Goal: Information Seeking & Learning: Learn about a topic

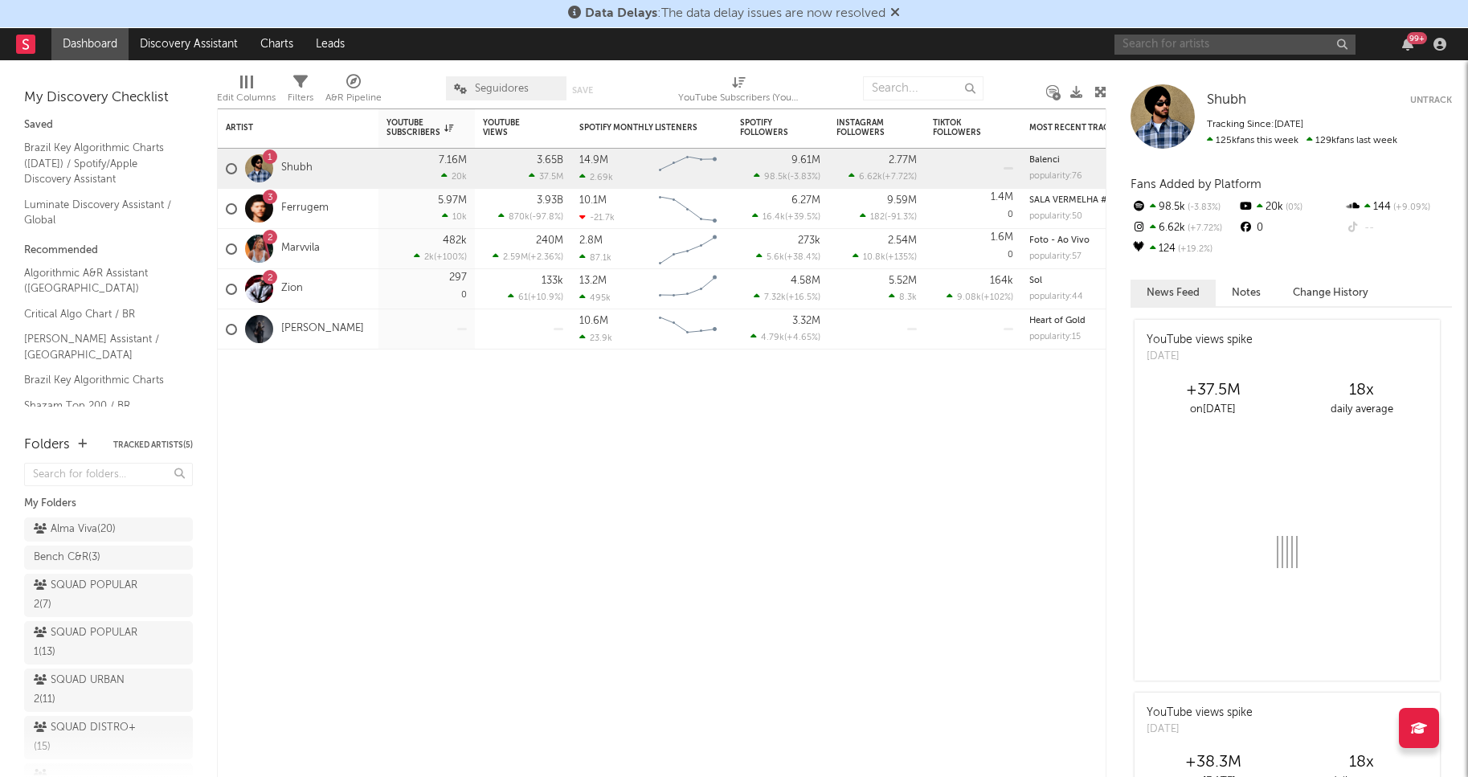
click at [1140, 51] on input "text" at bounding box center [1234, 45] width 241 height 20
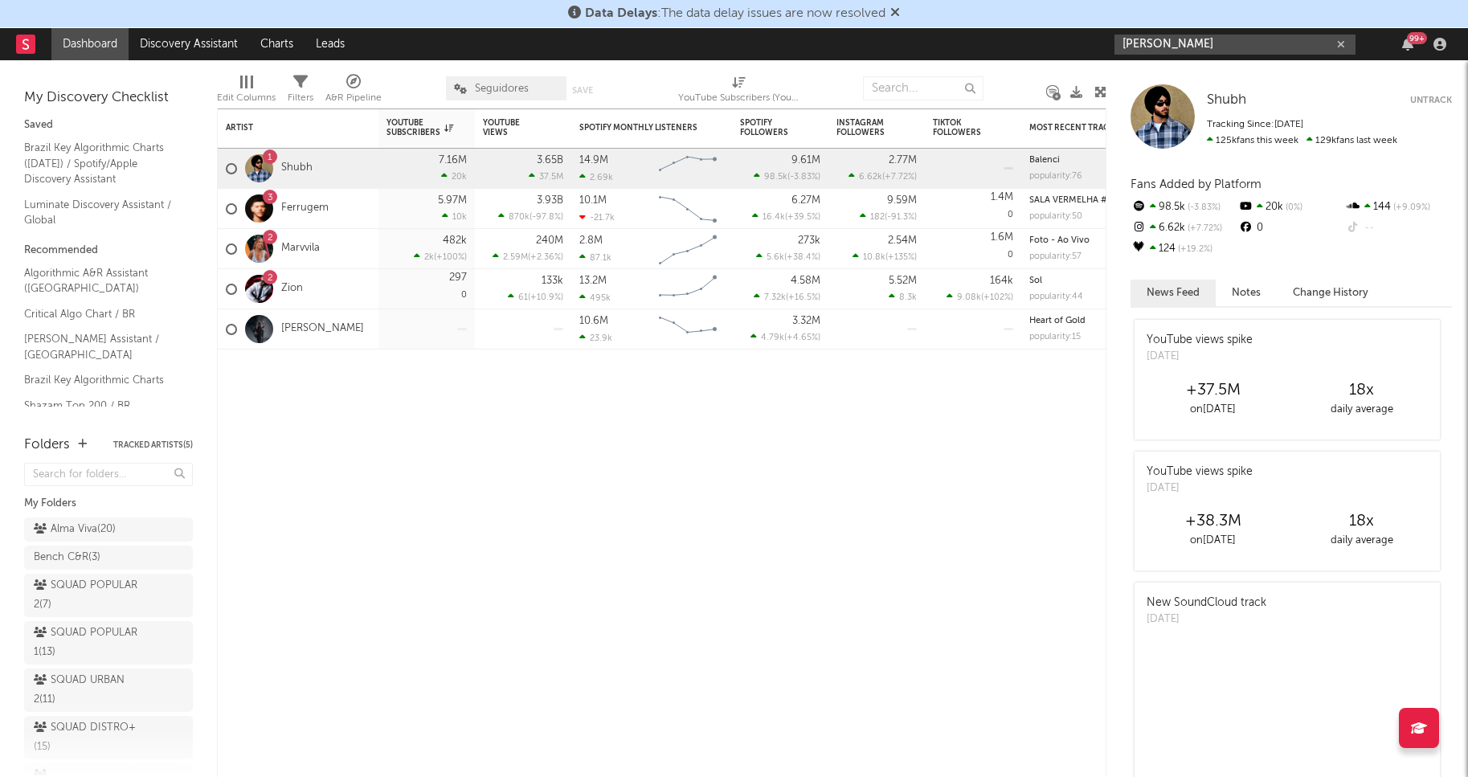
click at [1216, 40] on input "bruno rosa" at bounding box center [1234, 45] width 241 height 20
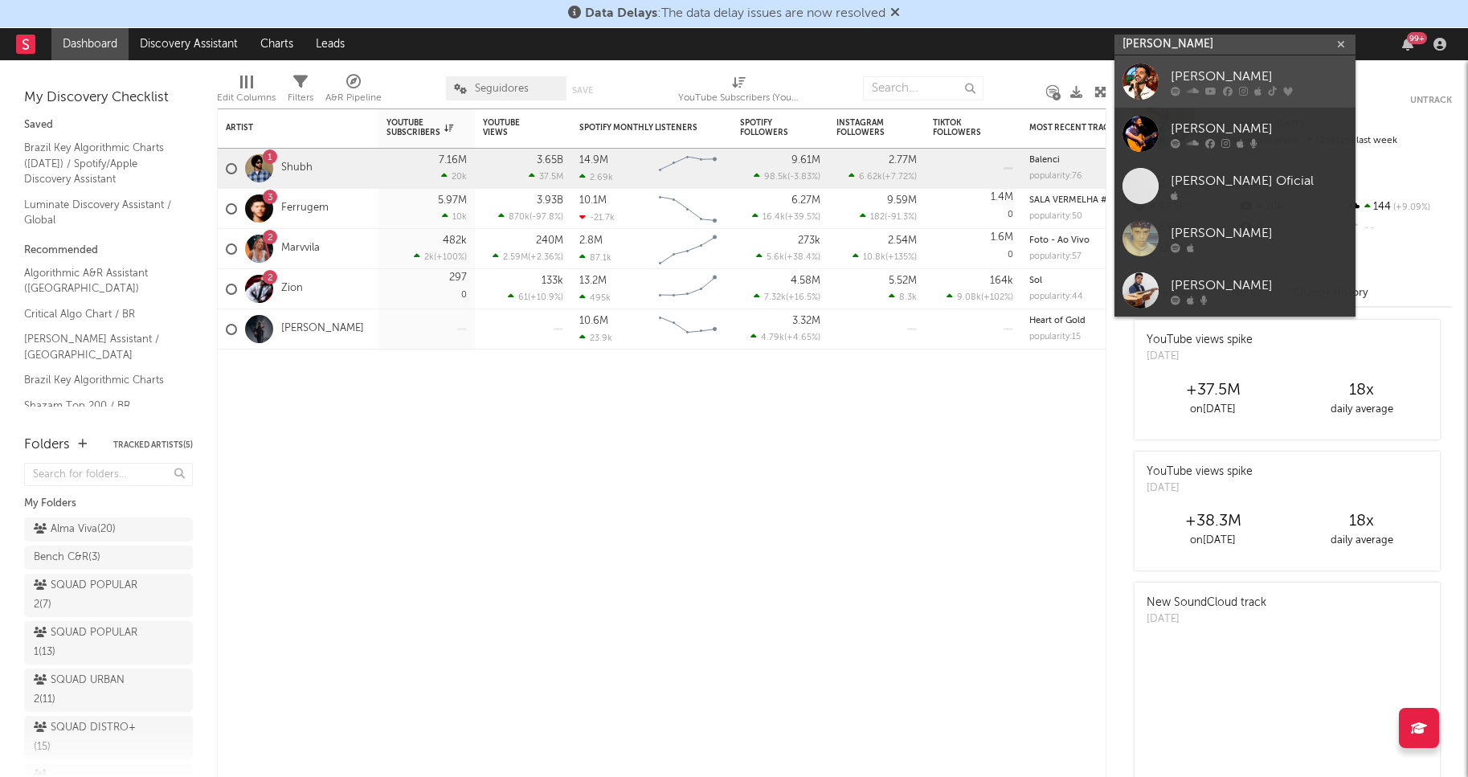
type input "bruno rosa"
click at [1207, 64] on link "[PERSON_NAME]" at bounding box center [1234, 81] width 241 height 52
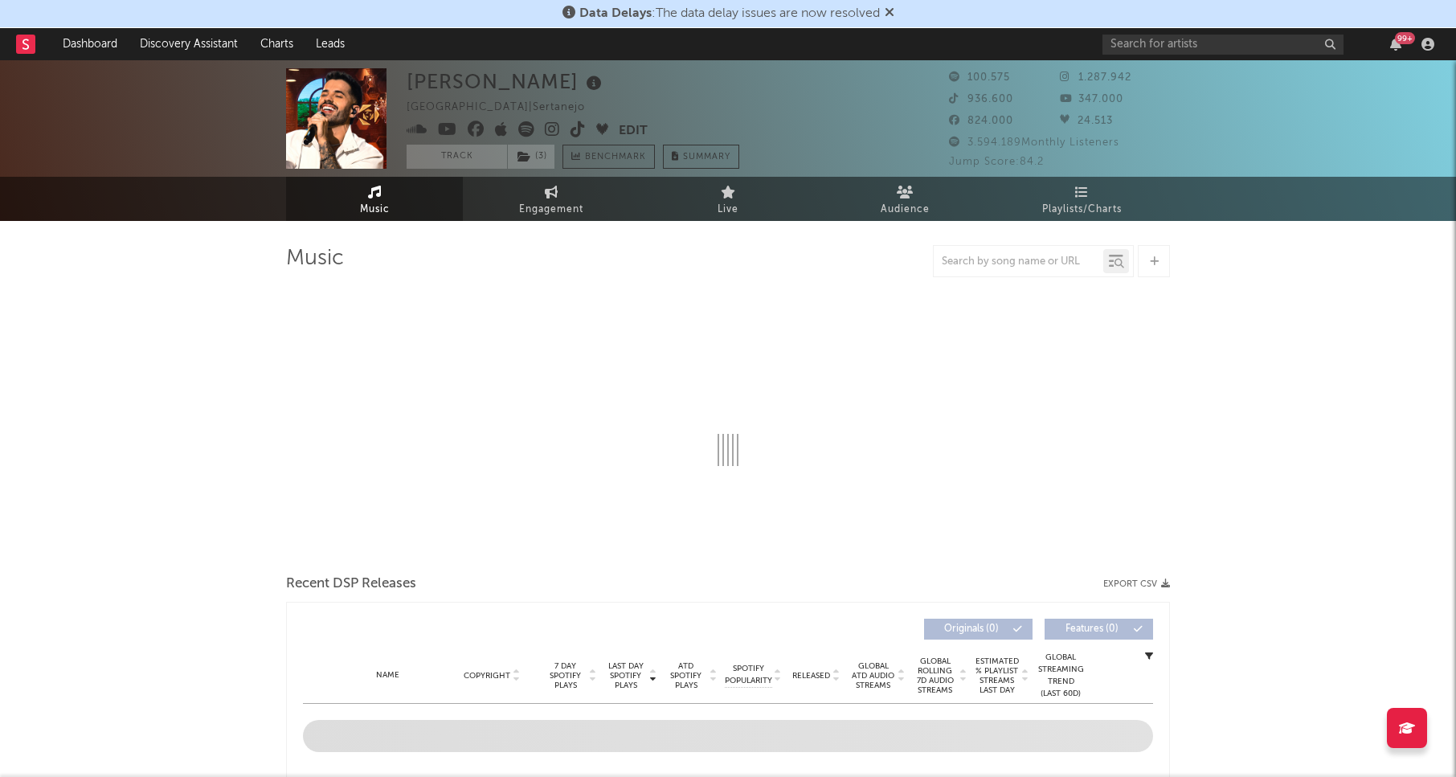
select select "6m"
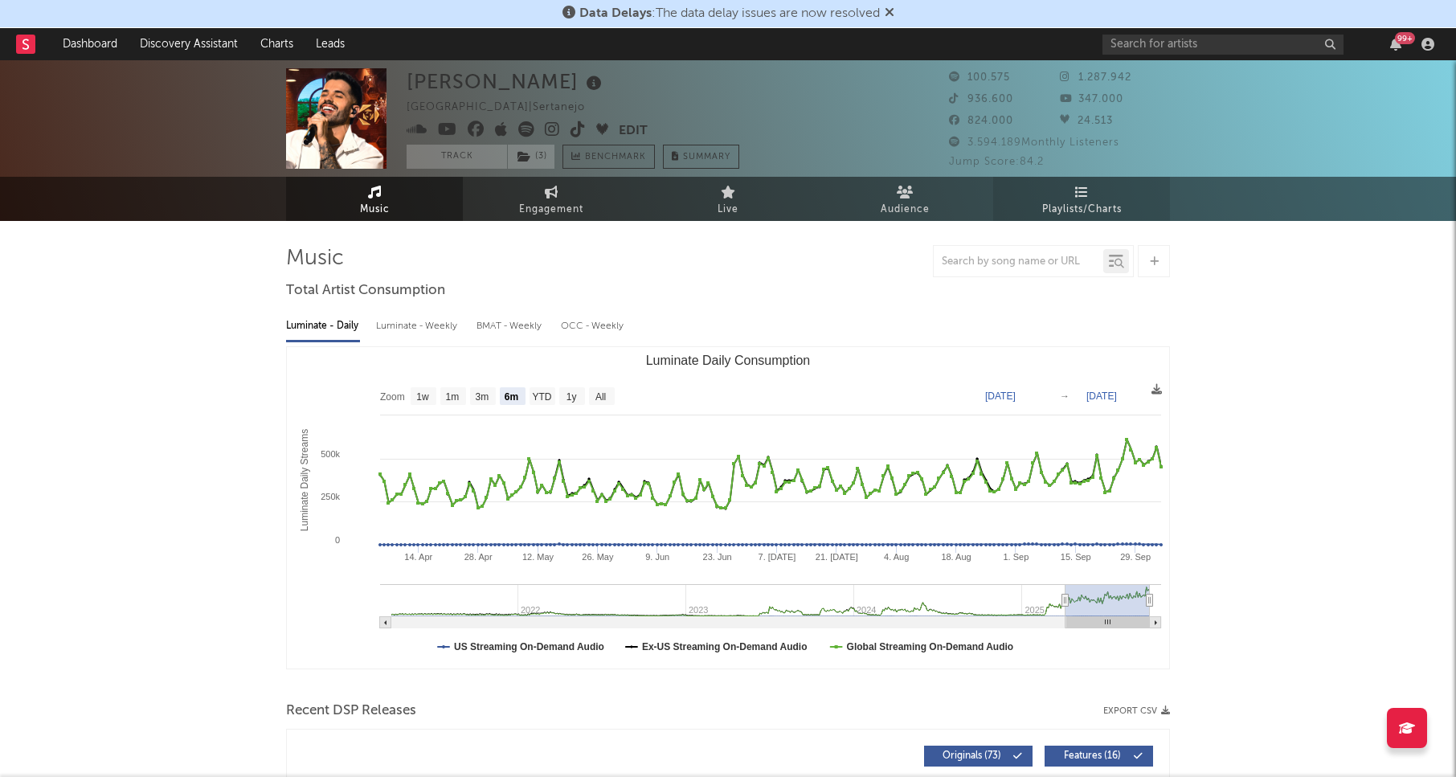
click at [1083, 200] on span "Playlists/Charts" at bounding box center [1082, 209] width 80 height 19
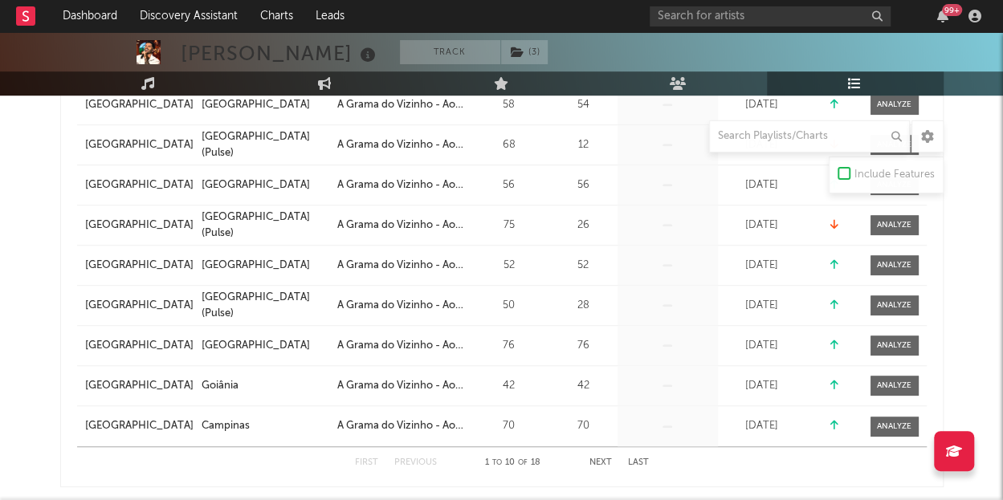
scroll to position [161, 0]
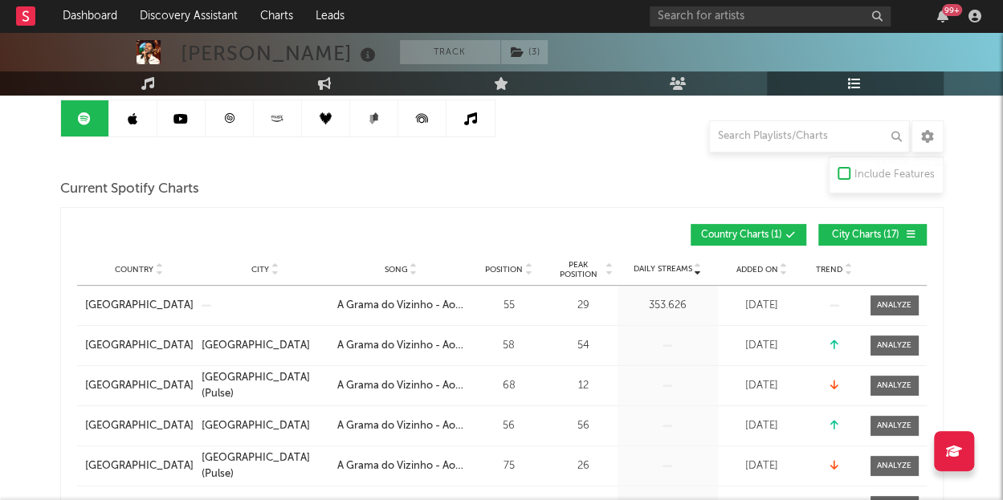
click at [846, 233] on span "City Charts ( 17 )" at bounding box center [866, 236] width 74 height 10
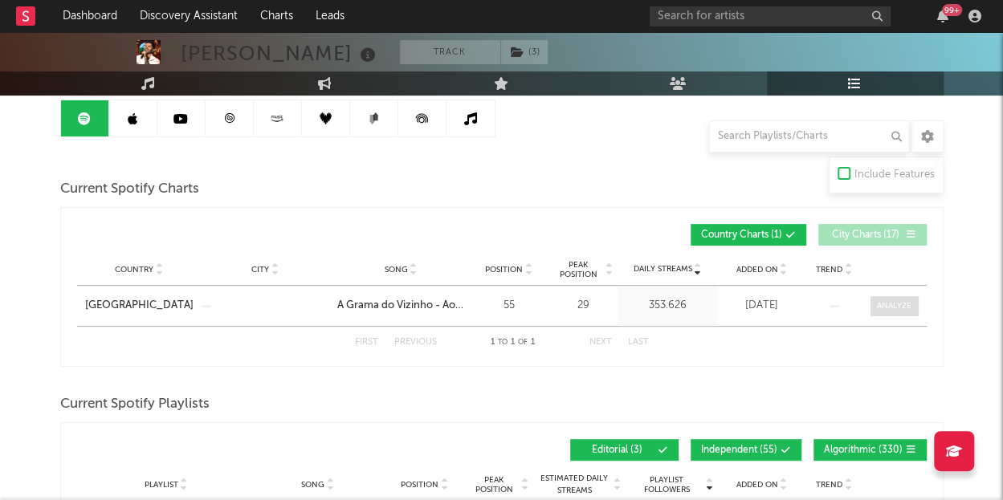
click at [871, 303] on span at bounding box center [895, 306] width 48 height 20
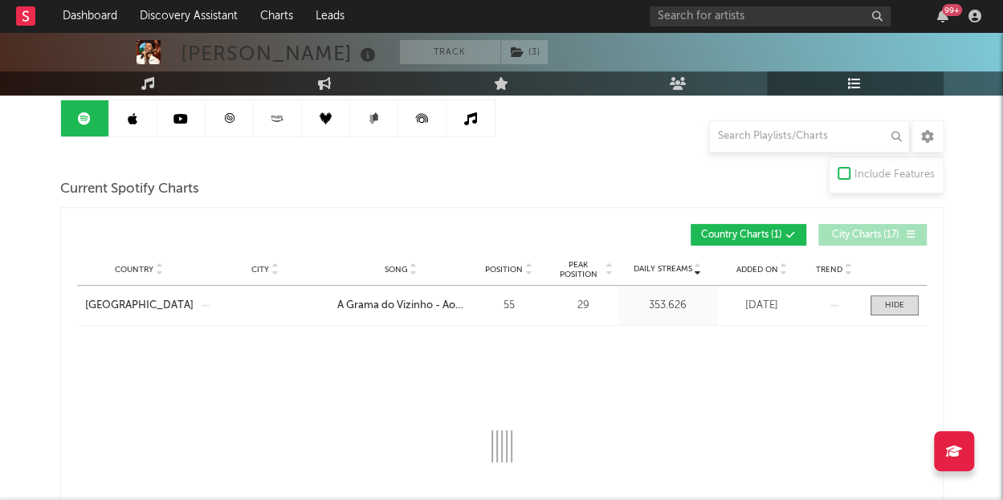
select select "1w"
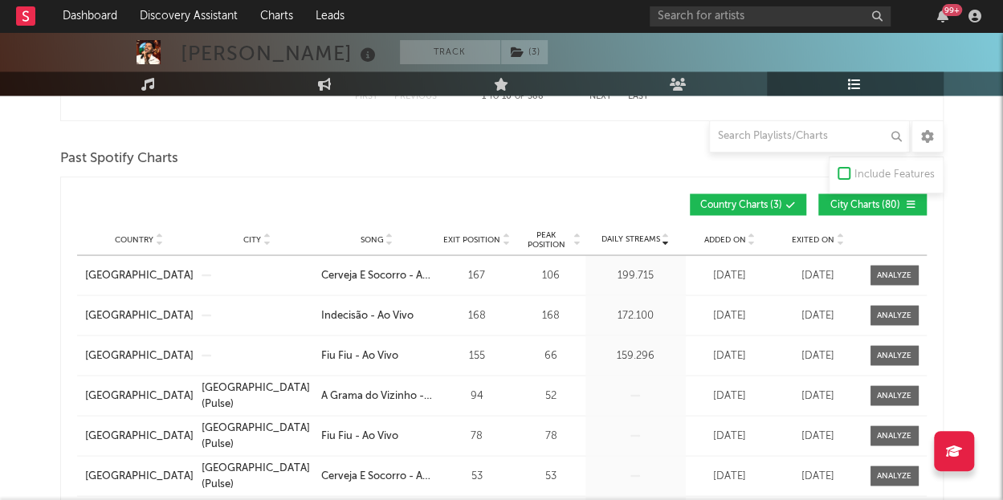
scroll to position [1285, 0]
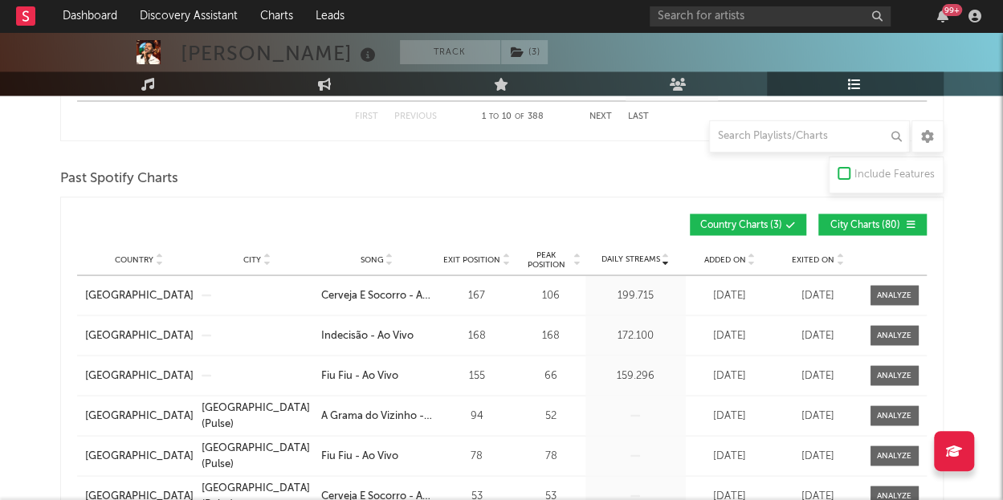
click at [877, 220] on span "City Charts ( 80 )" at bounding box center [866, 225] width 74 height 10
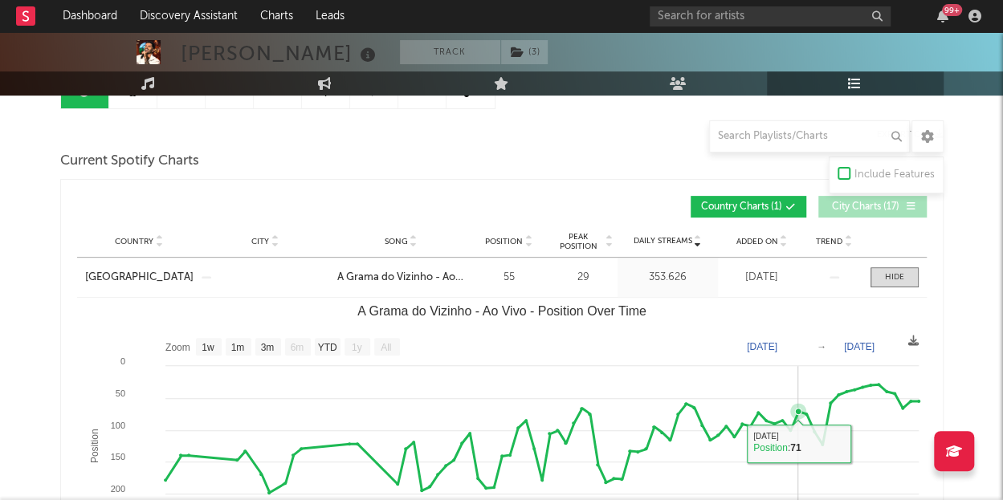
scroll to position [241, 0]
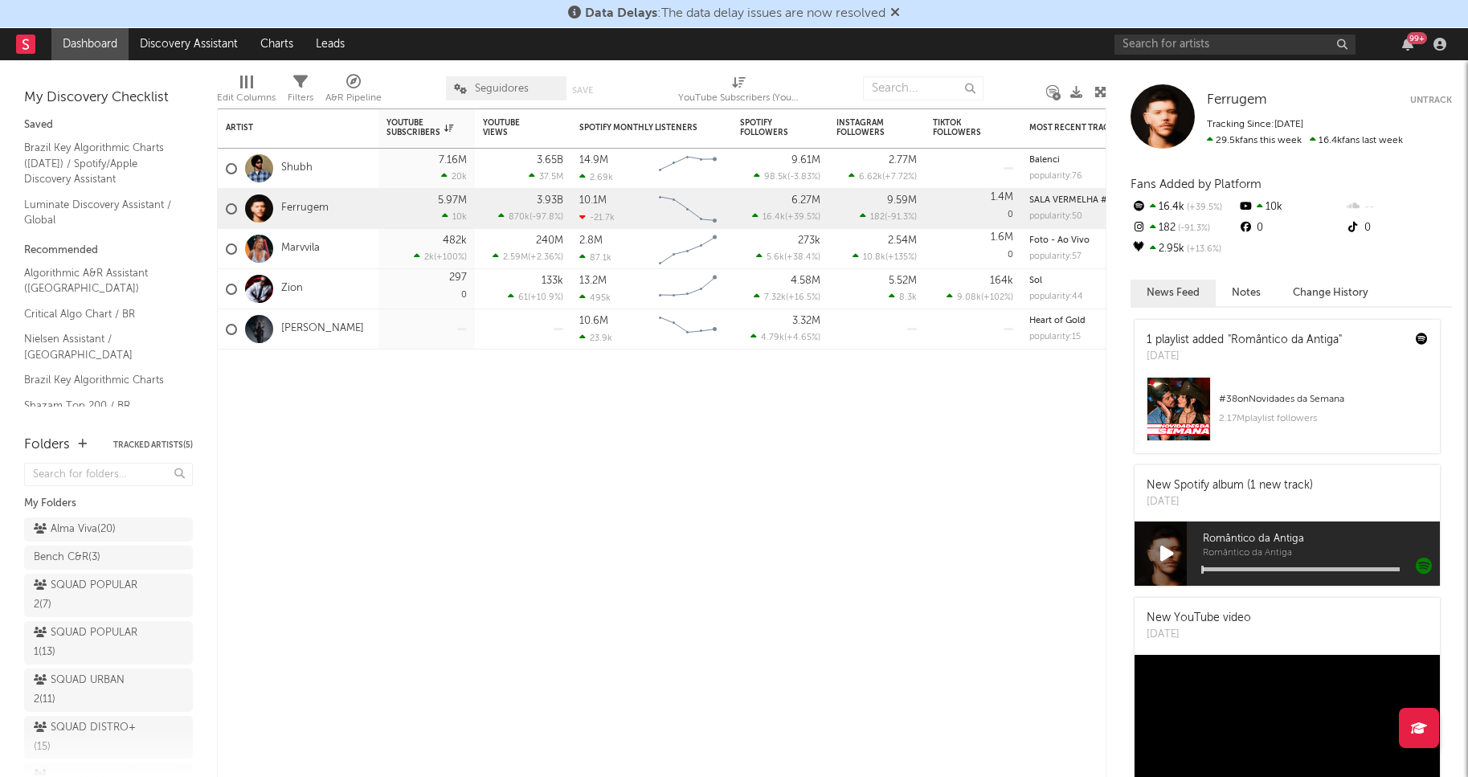
click at [900, 18] on icon at bounding box center [895, 12] width 10 height 13
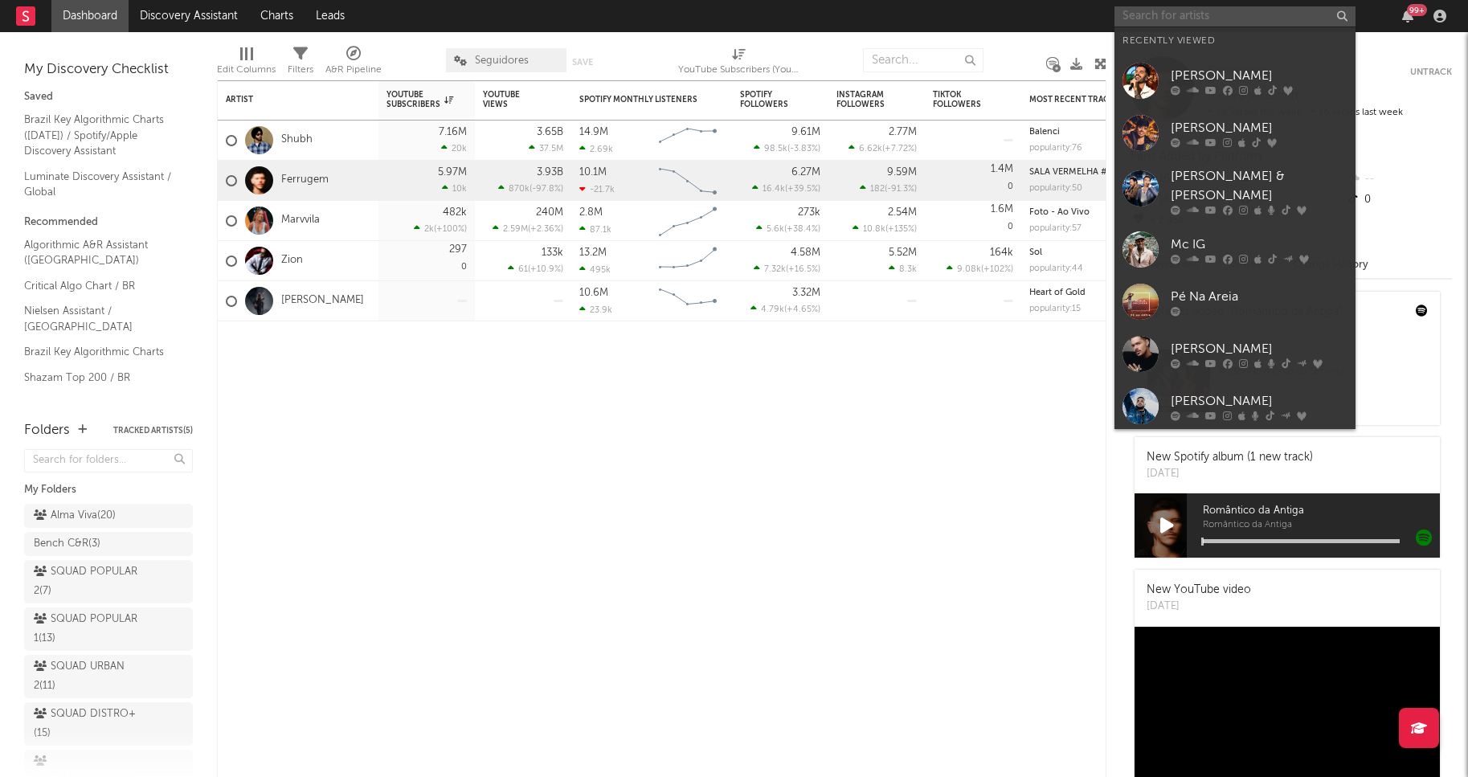
click at [1121, 16] on input "text" at bounding box center [1234, 16] width 241 height 20
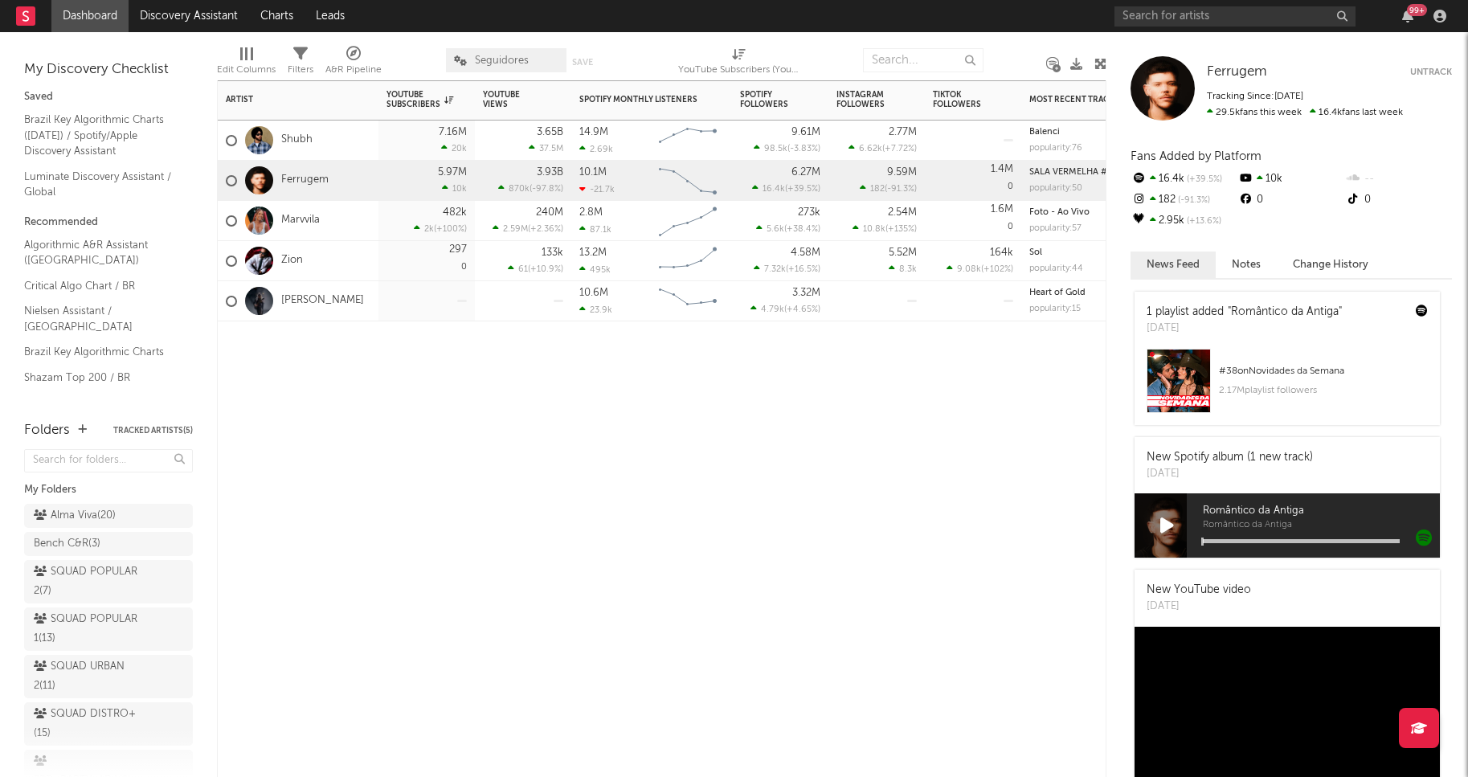
click at [555, 493] on div "Artist Notifications YouTube Subscribers 7d Change WoW % Change YouTube Views 7…" at bounding box center [661, 428] width 889 height 697
click at [1029, 480] on div "Artist Notifications YouTube Subscribers 7d Change WoW % Change YouTube Views 7…" at bounding box center [661, 428] width 889 height 697
drag, startPoint x: 1029, startPoint y: 480, endPoint x: 701, endPoint y: 539, distance: 333.9
click at [701, 539] on div "Artist Notifications YouTube Subscribers 7d Change WoW % Change YouTube Views 7…" at bounding box center [661, 428] width 889 height 697
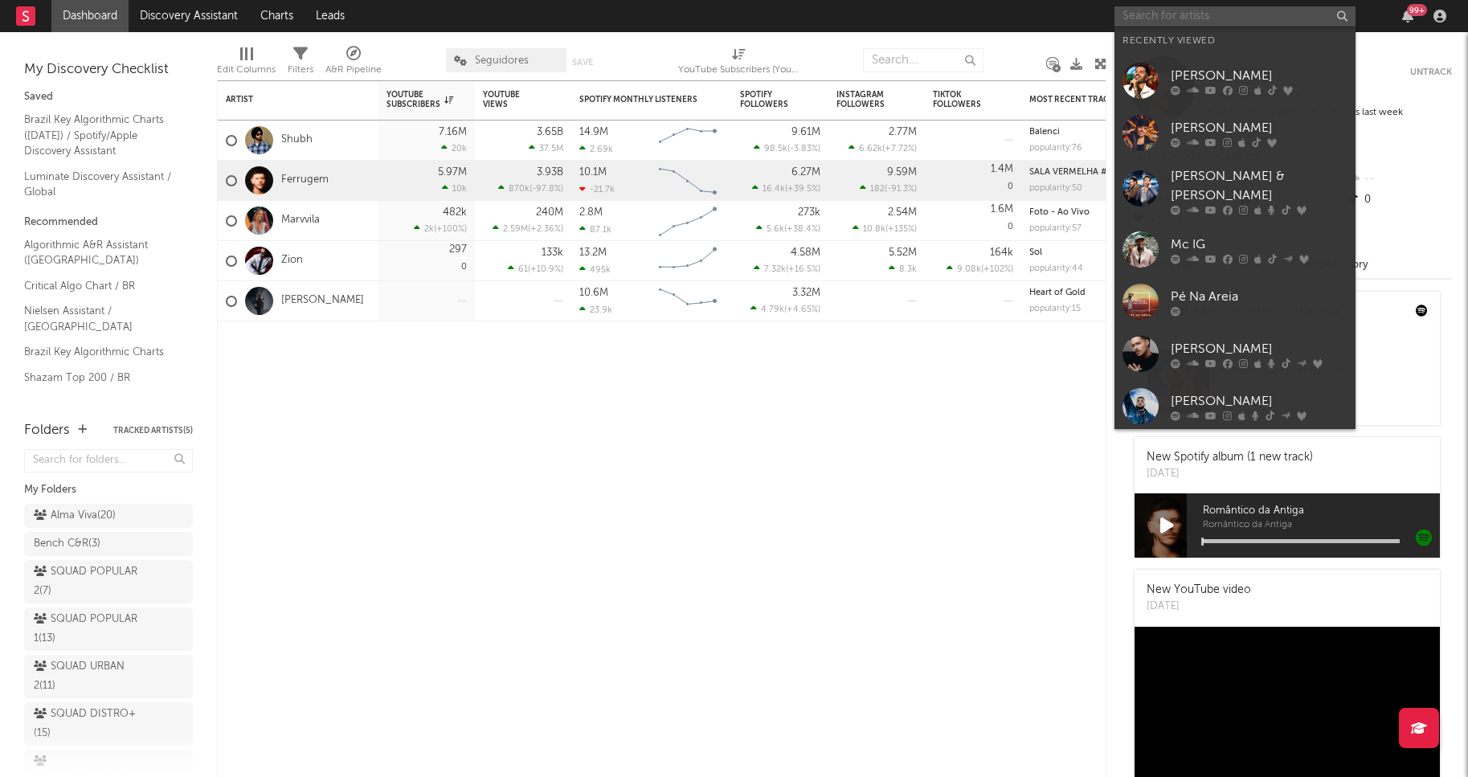
click at [1218, 22] on input "text" at bounding box center [1234, 16] width 241 height 20
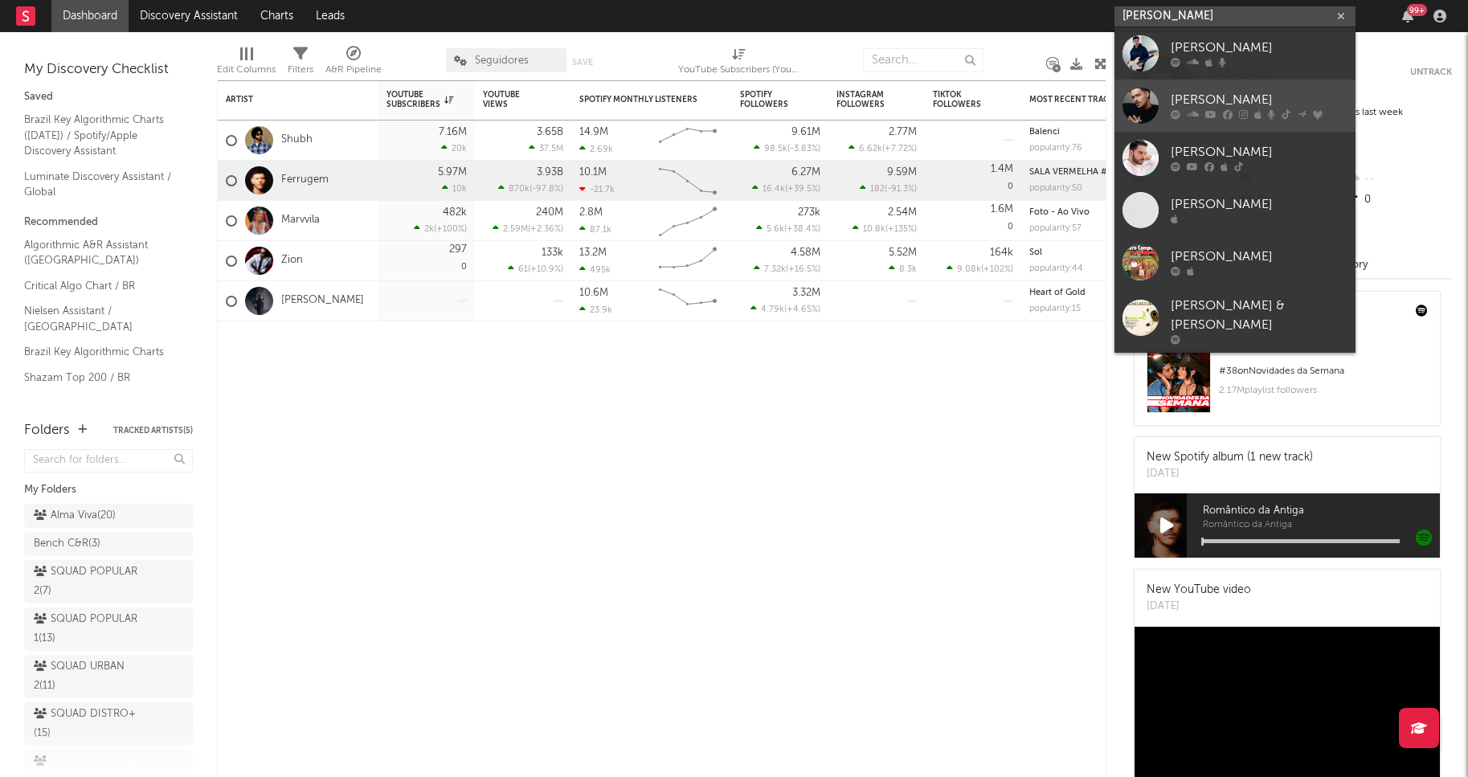
type input "pedro samp"
click at [1207, 91] on div "[PERSON_NAME]" at bounding box center [1258, 100] width 177 height 19
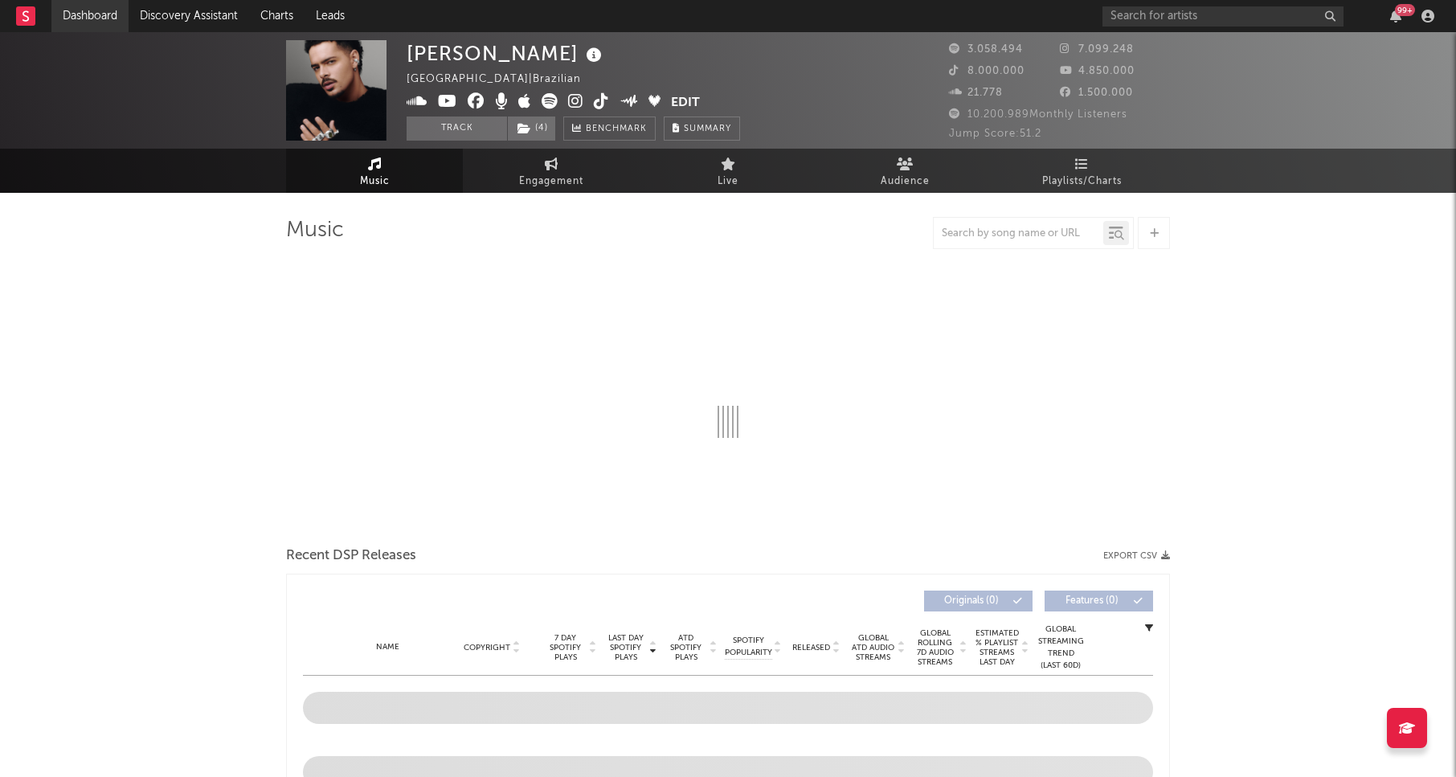
select select "6m"
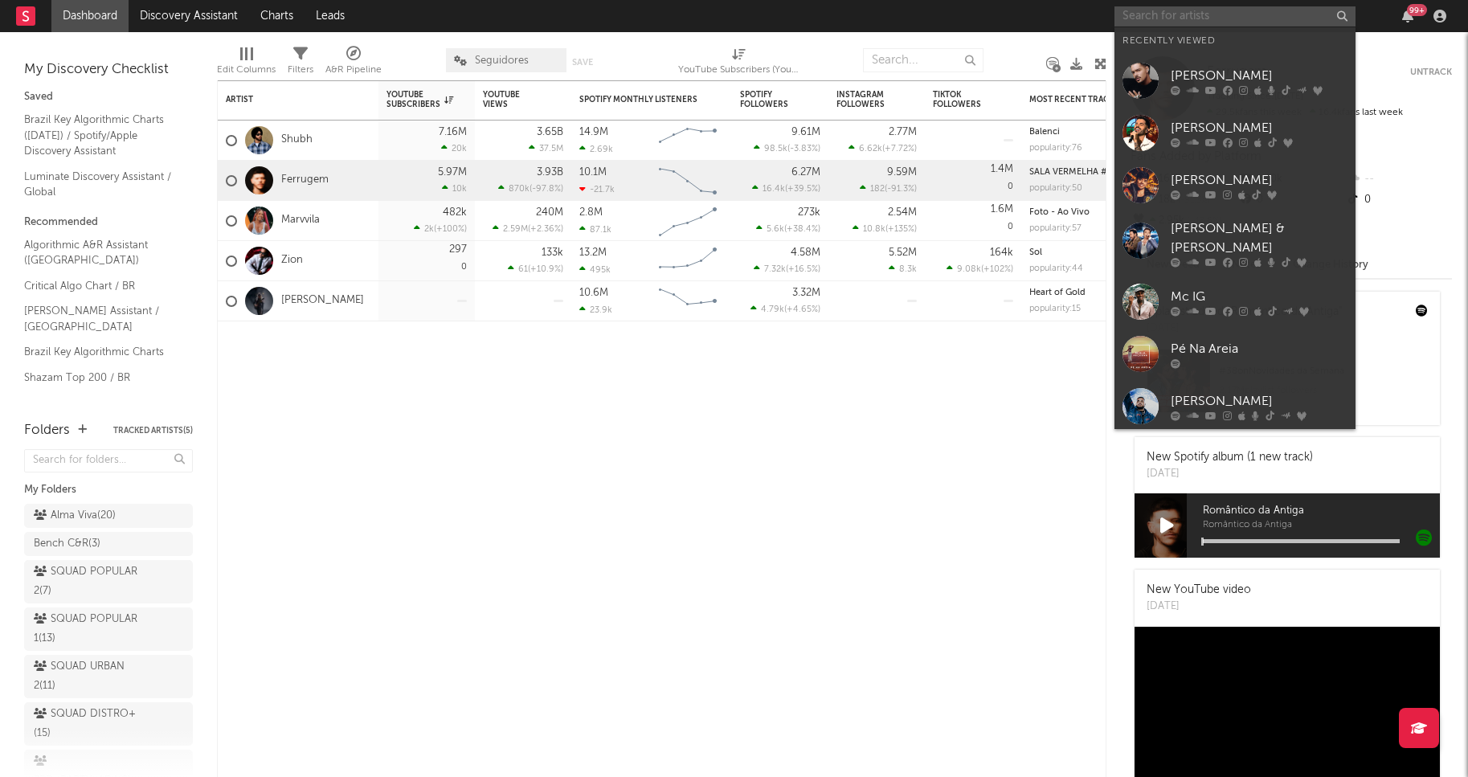
click at [1183, 22] on input "text" at bounding box center [1234, 16] width 241 height 20
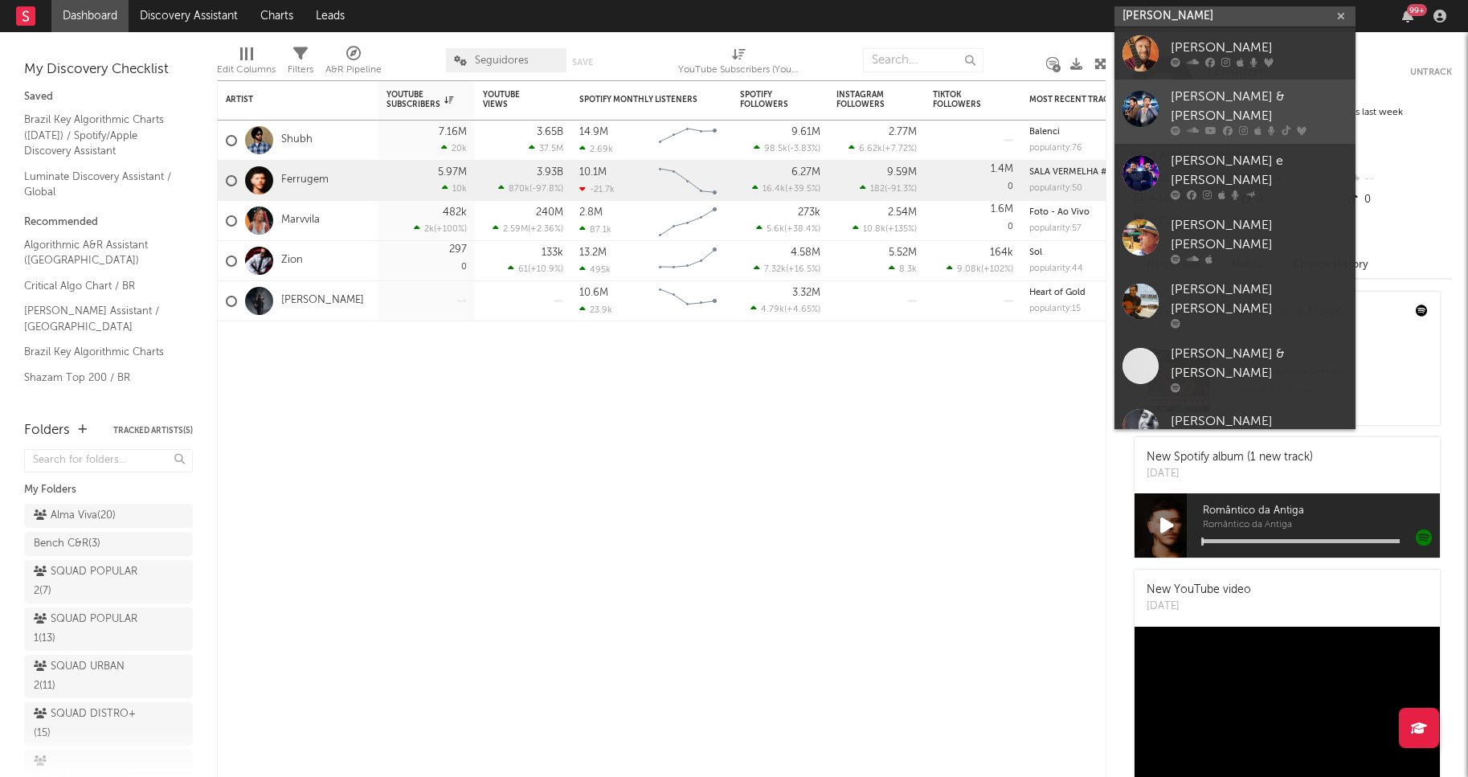
type input "joão bosco"
click at [1152, 112] on div at bounding box center [1140, 109] width 36 height 36
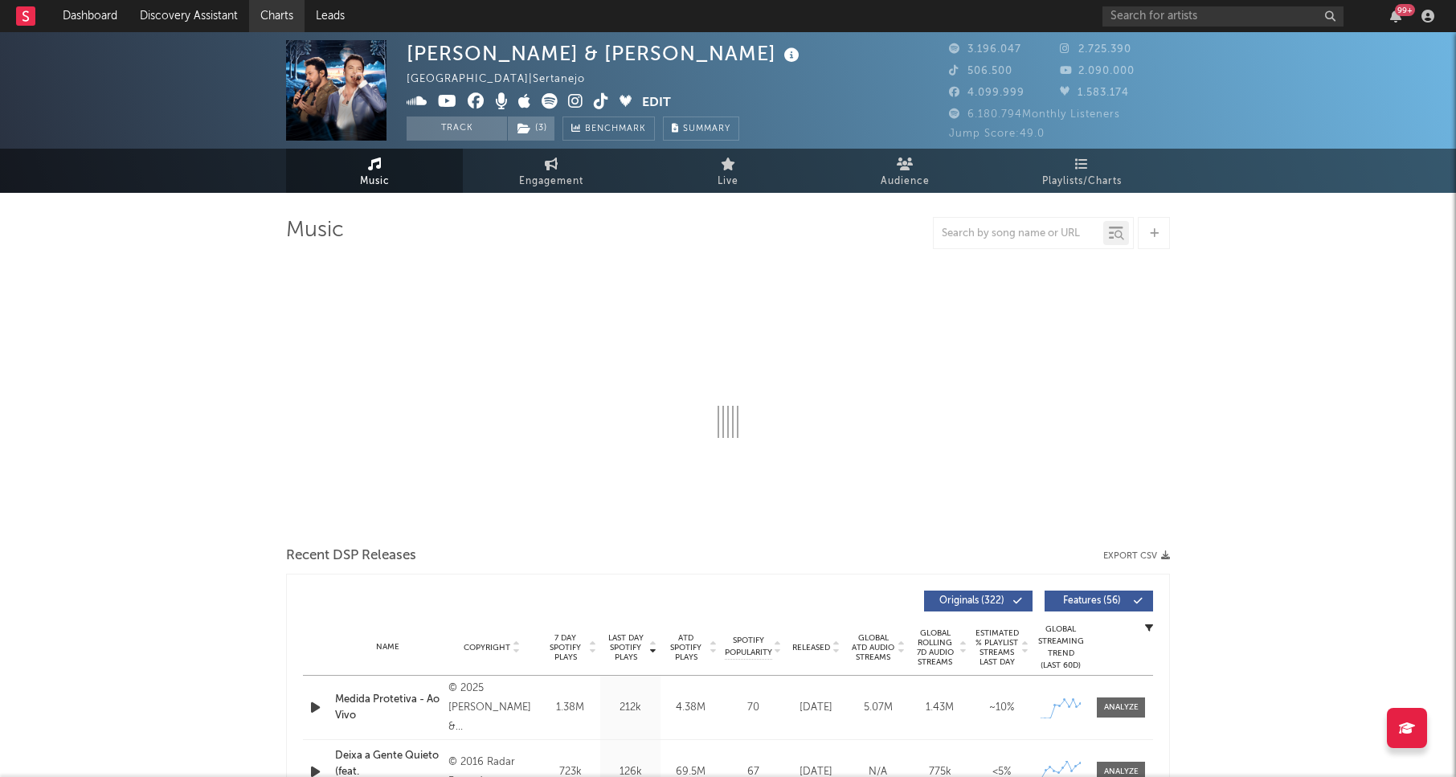
select select "6m"
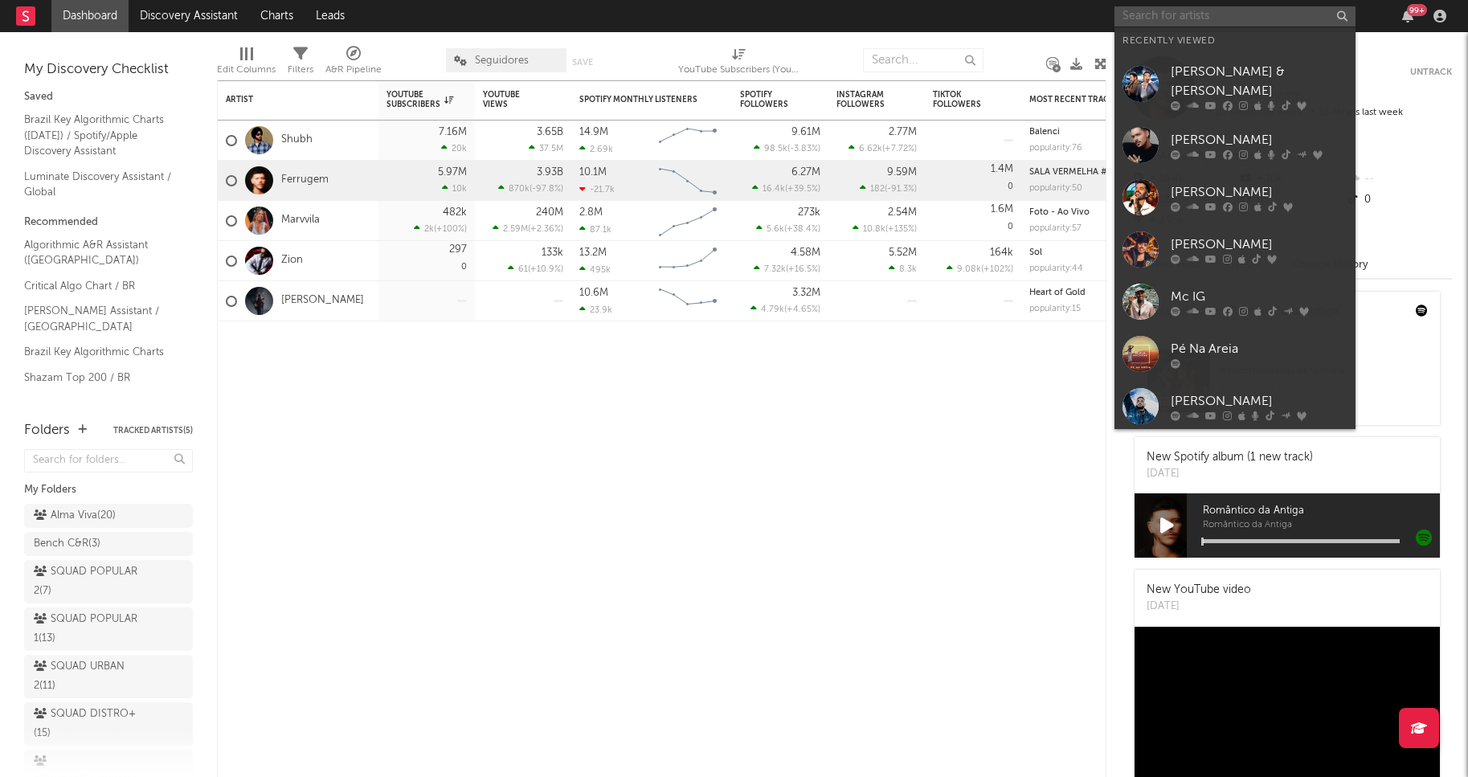
click at [1191, 21] on input "text" at bounding box center [1234, 16] width 241 height 20
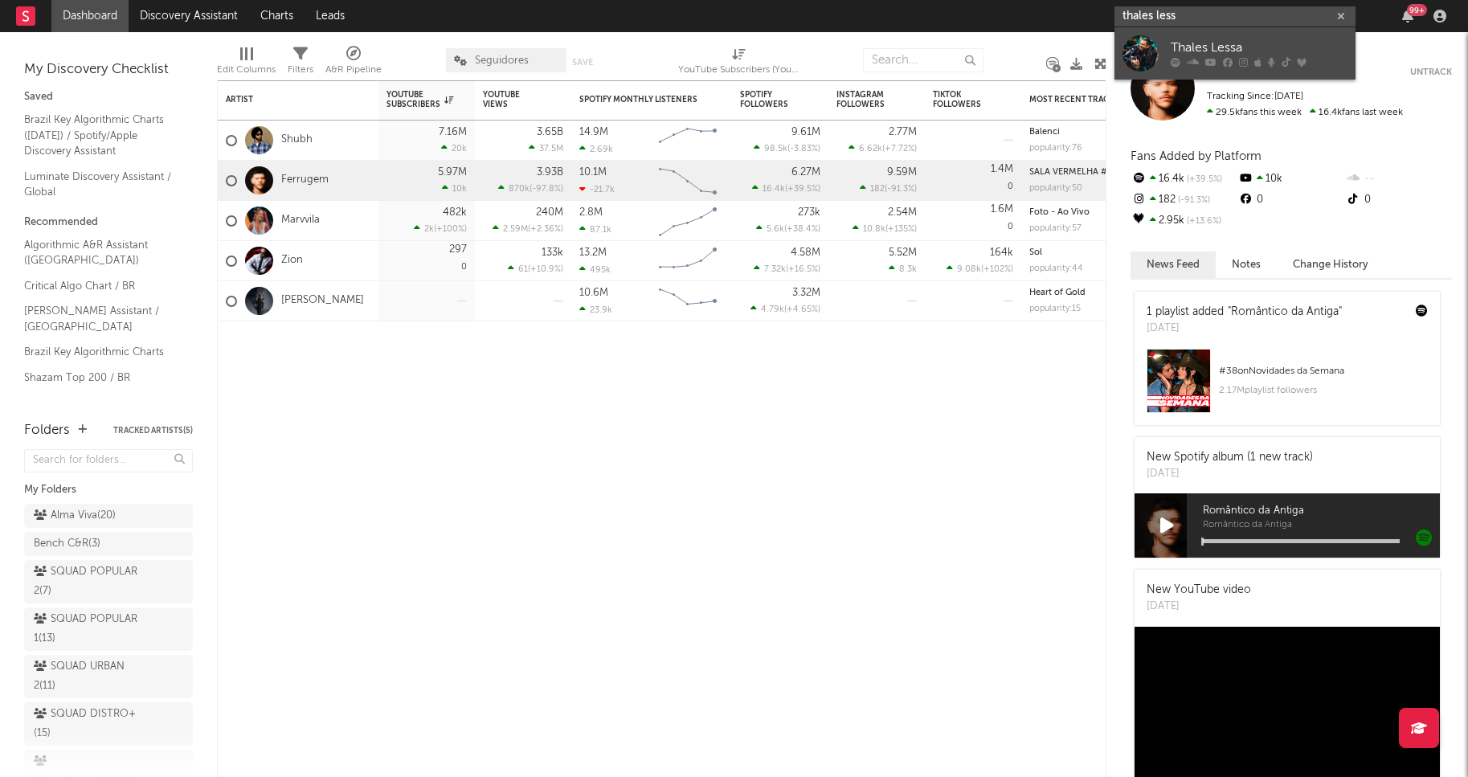
type input "thales less"
click at [1195, 42] on div "Thales Lessa" at bounding box center [1258, 48] width 177 height 19
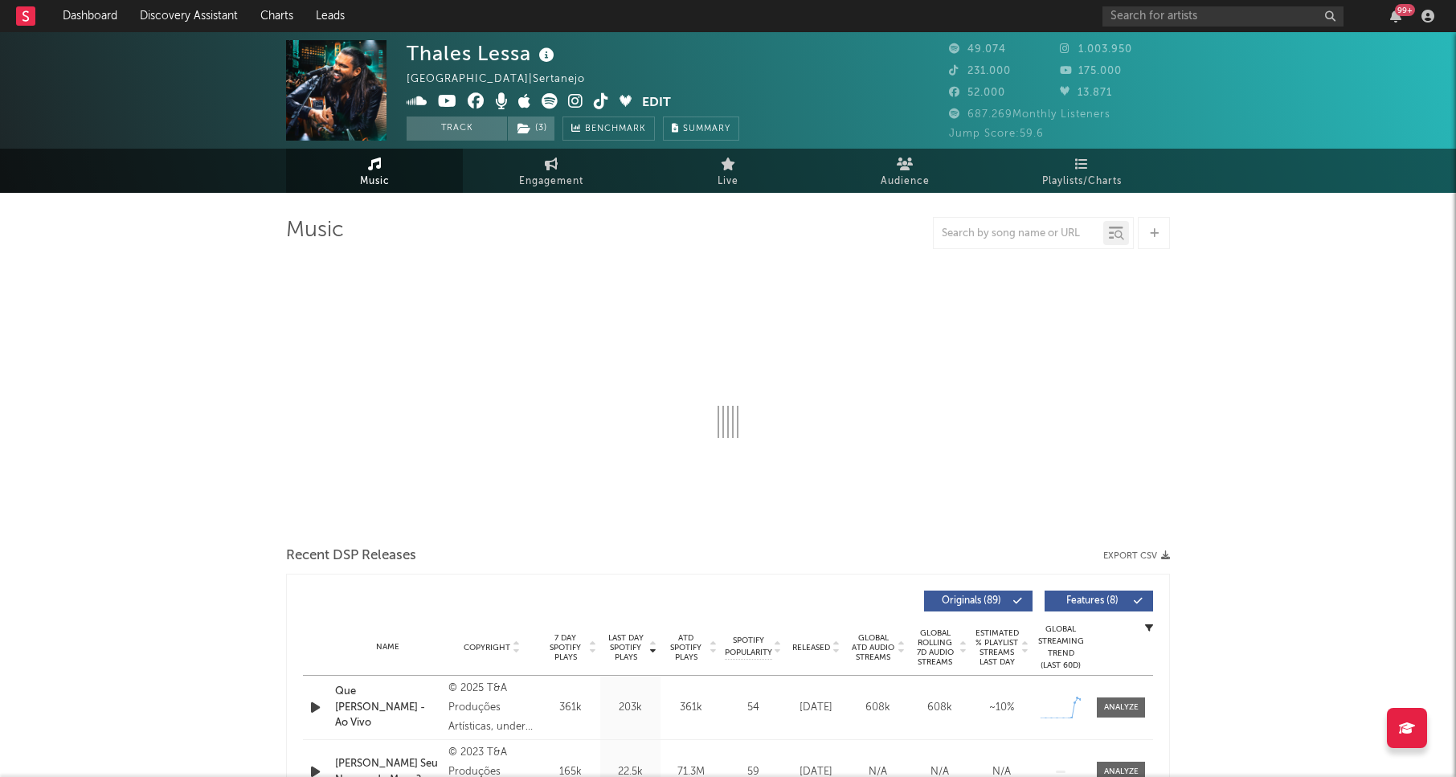
select select "6m"
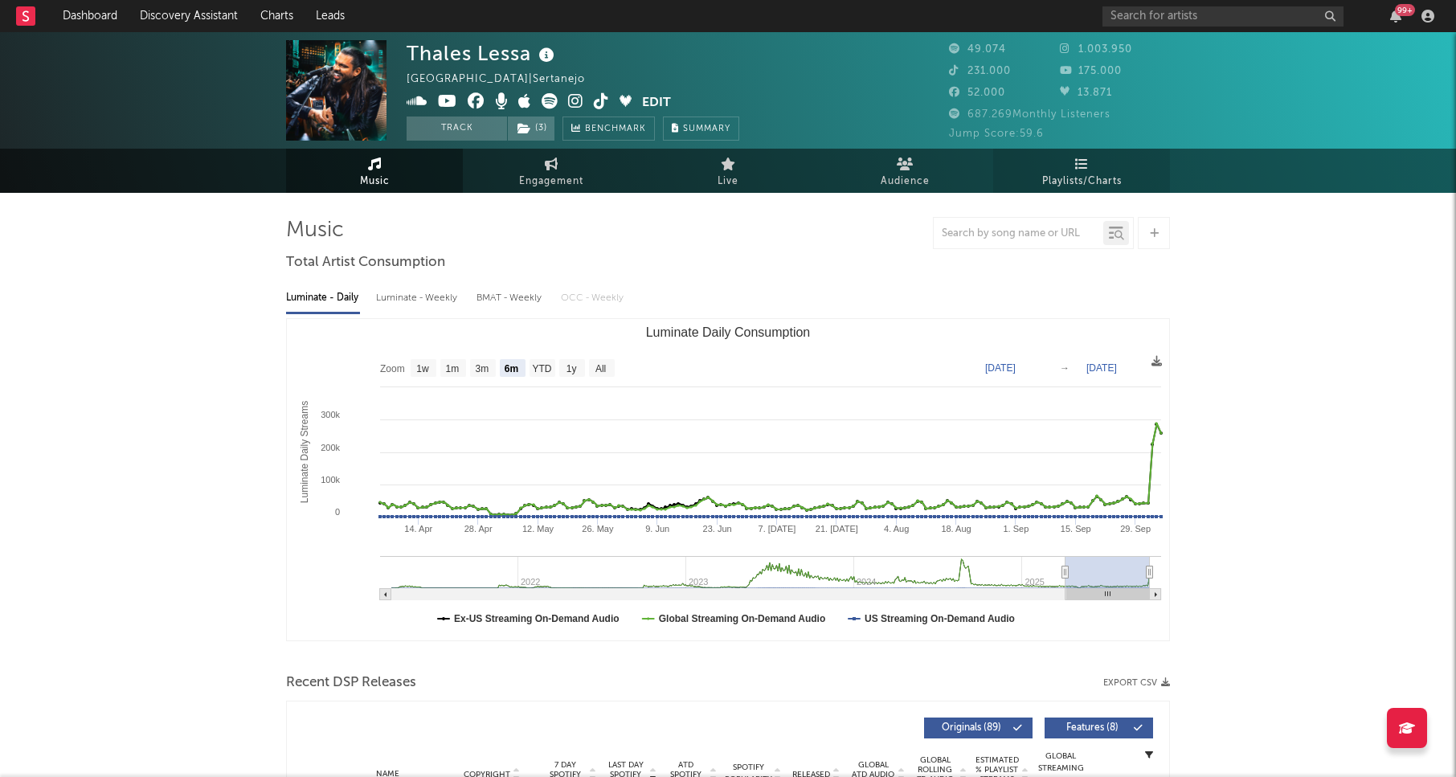
click at [1084, 168] on icon at bounding box center [1082, 163] width 14 height 13
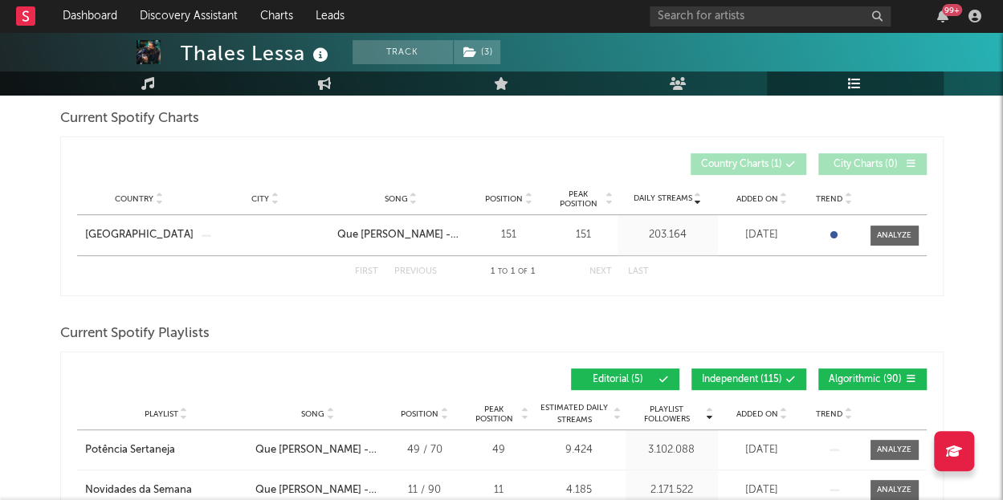
scroll to position [80, 0]
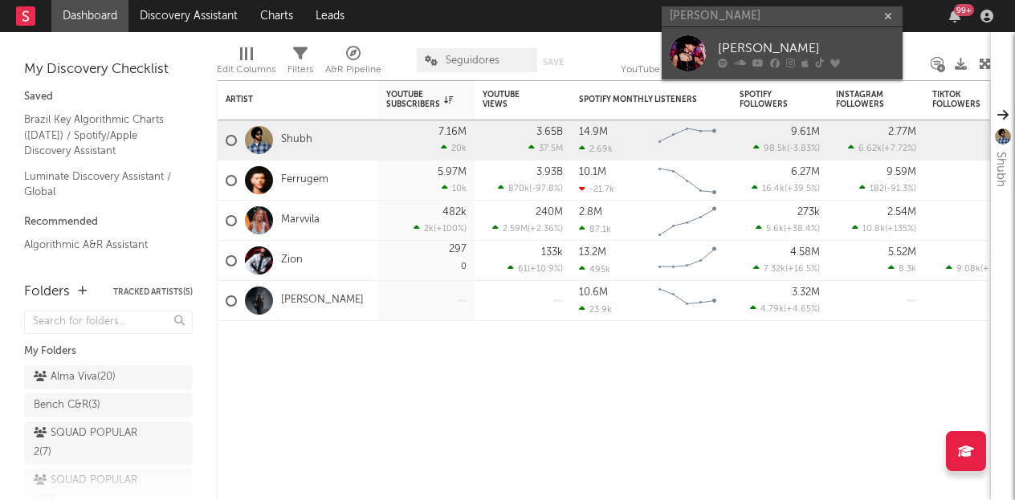
type input "[PERSON_NAME]"
click at [818, 39] on div "[PERSON_NAME]" at bounding box center [806, 48] width 177 height 19
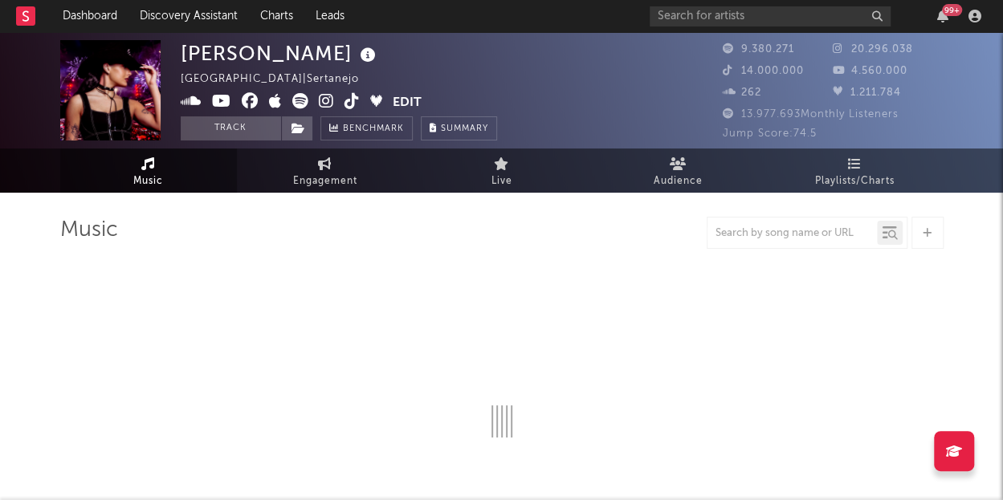
select select "6m"
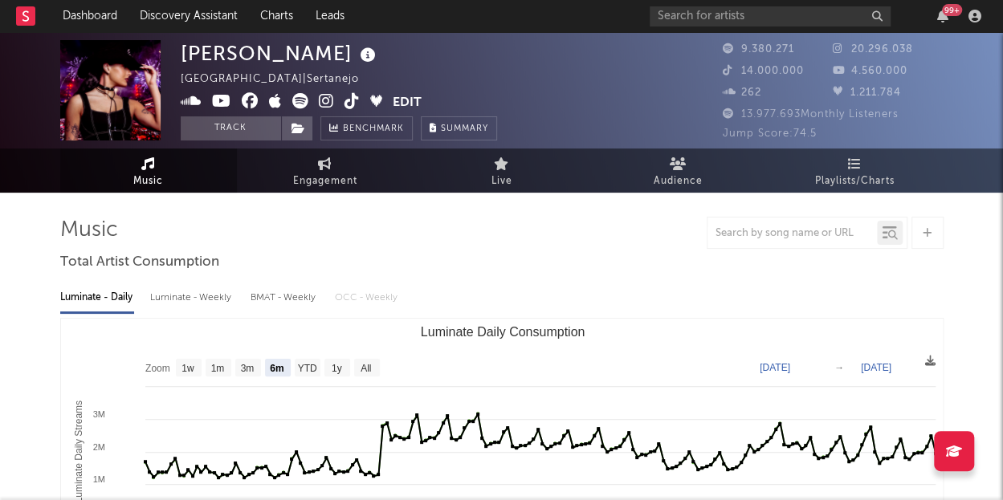
click at [811, 171] on link "Playlists/Charts" at bounding box center [855, 171] width 177 height 44
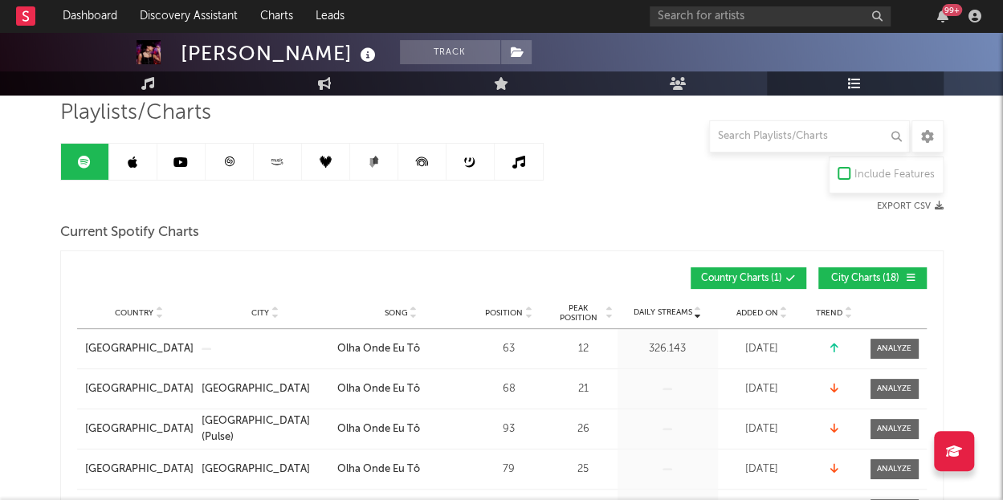
scroll to position [142, 0]
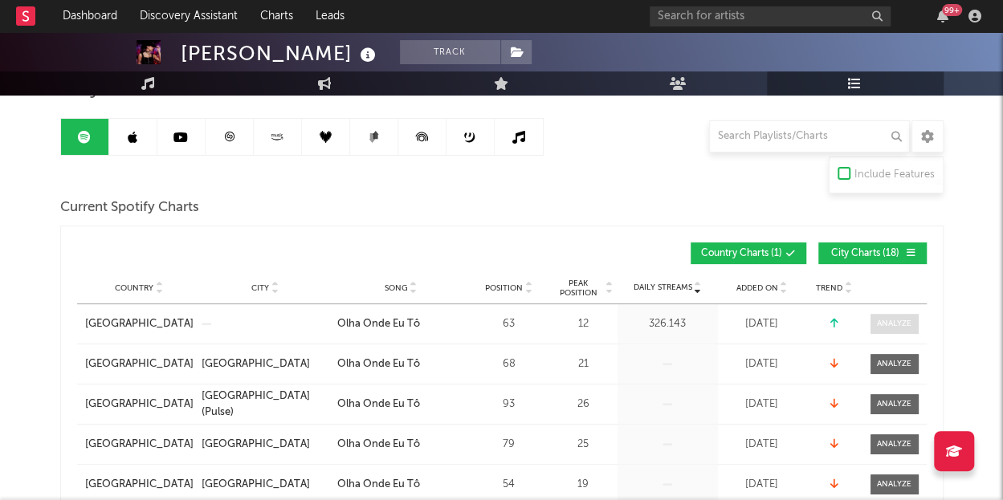
click at [894, 319] on div at bounding box center [894, 324] width 35 height 12
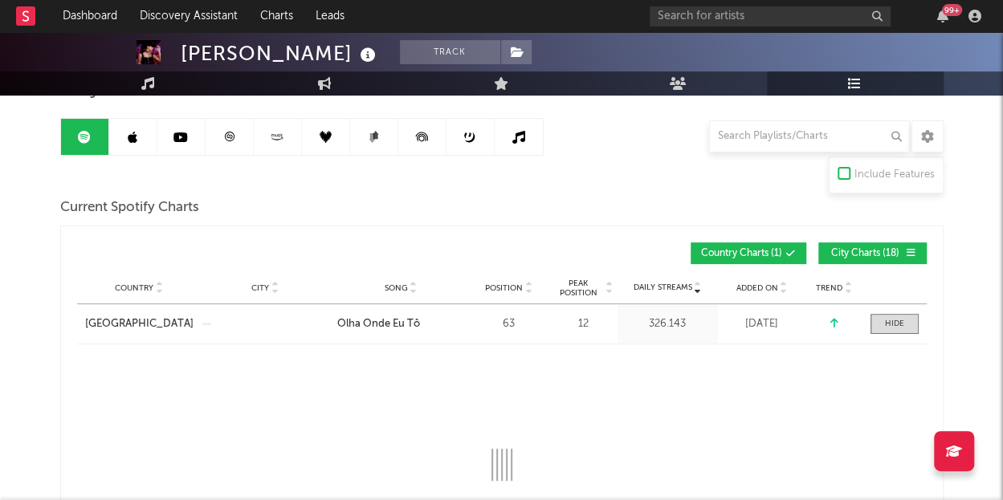
select select "1w"
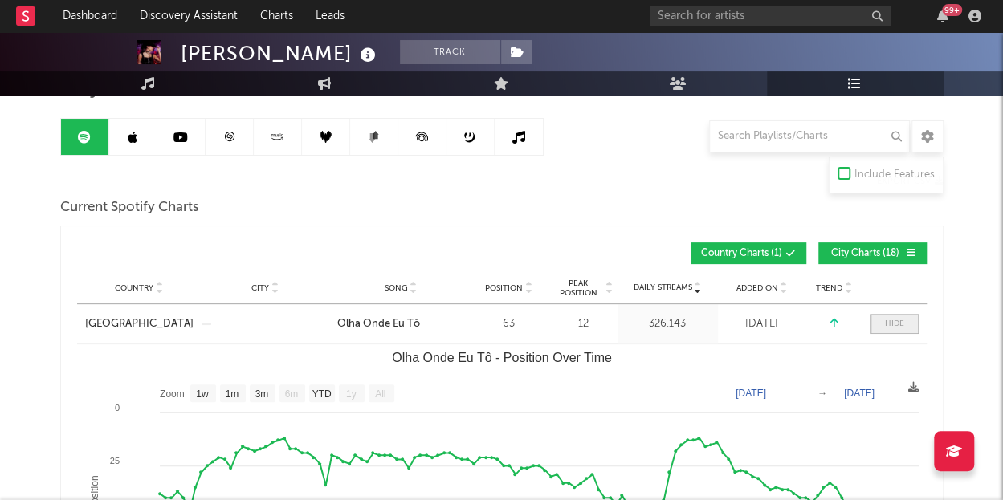
click at [905, 325] on span at bounding box center [895, 324] width 48 height 20
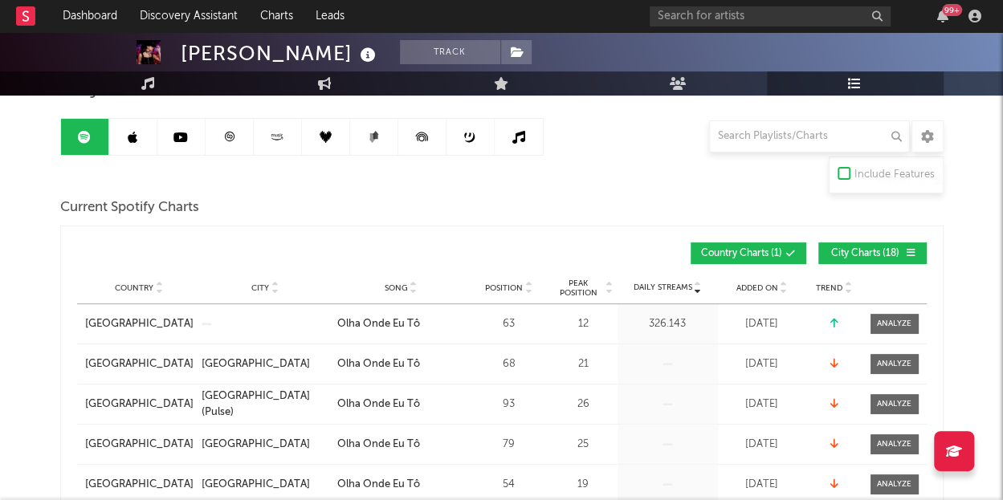
click at [831, 255] on span "City Charts ( 18 )" at bounding box center [866, 254] width 74 height 10
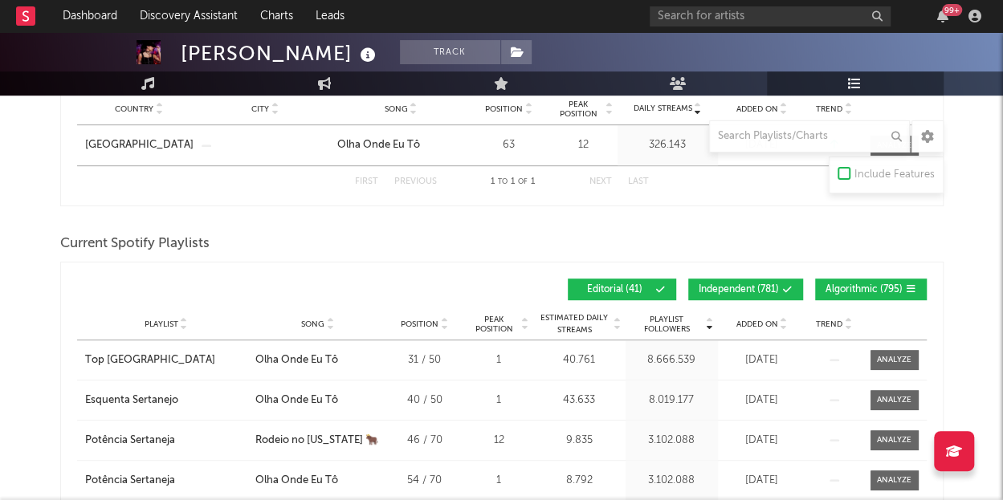
scroll to position [223, 0]
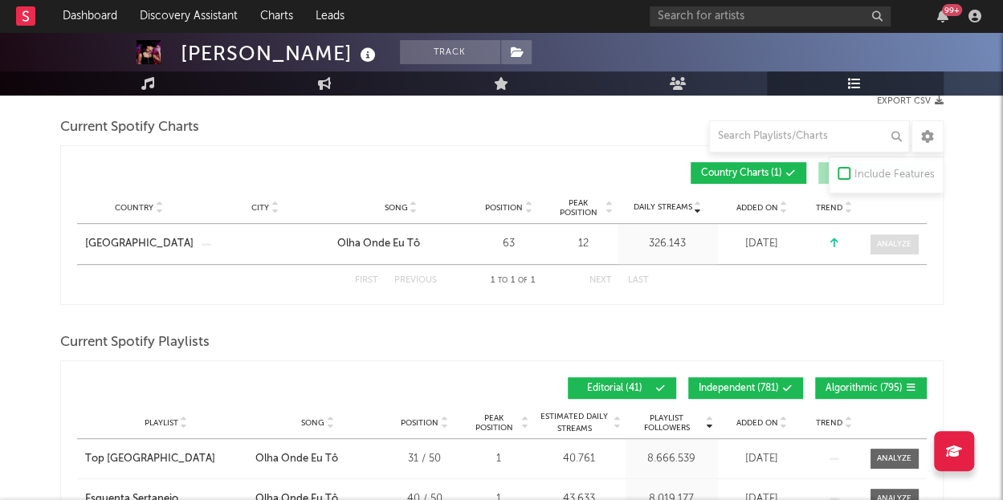
click at [880, 243] on div at bounding box center [894, 245] width 35 height 12
select select "1w"
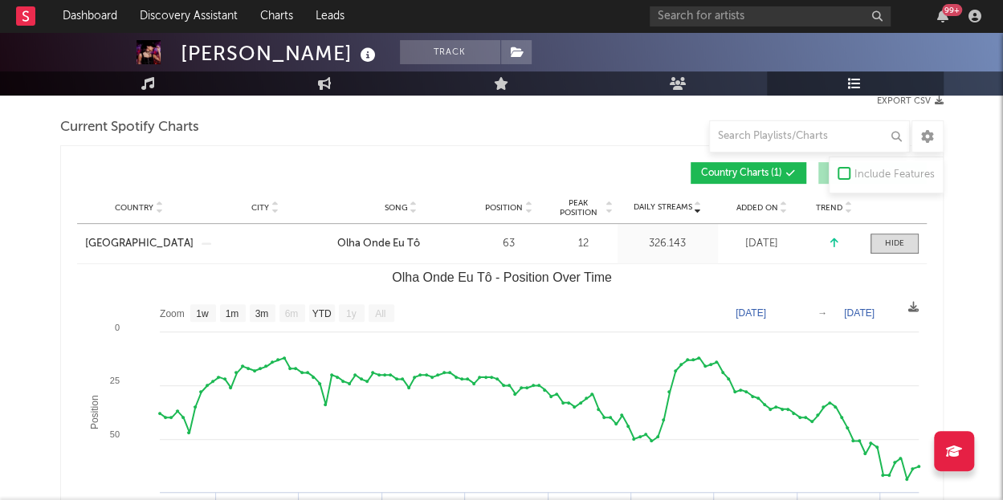
scroll to position [303, 0]
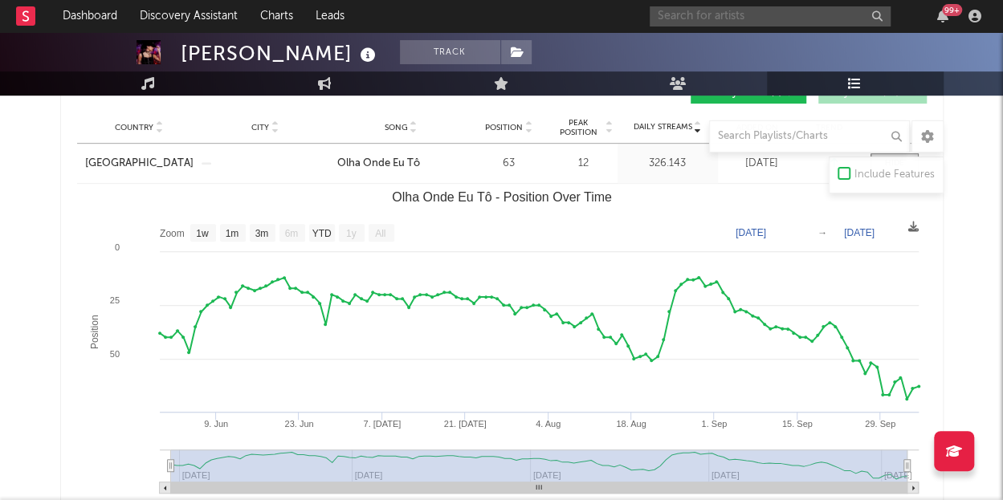
click at [800, 15] on input "text" at bounding box center [770, 16] width 241 height 20
click at [754, 26] on input "iza" at bounding box center [770, 16] width 241 height 20
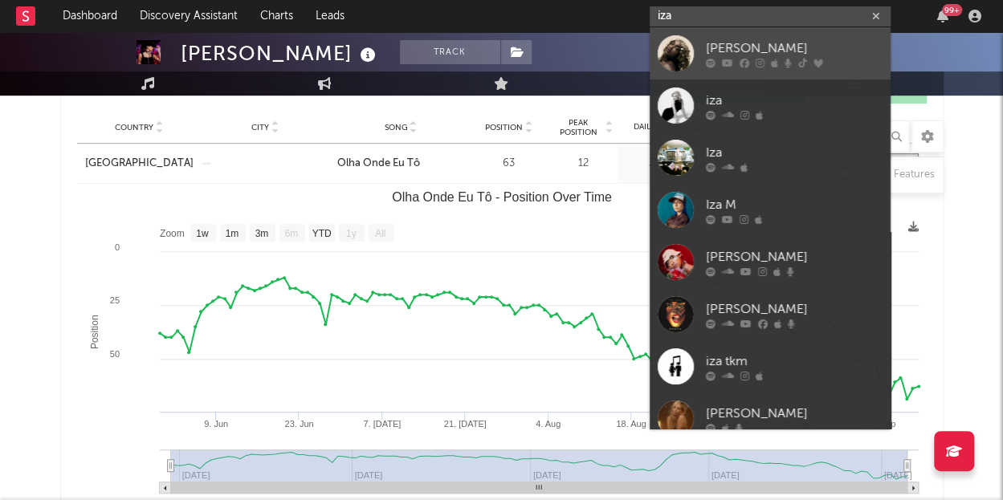
type input "iza"
click at [737, 44] on div "IZA" at bounding box center [794, 48] width 177 height 19
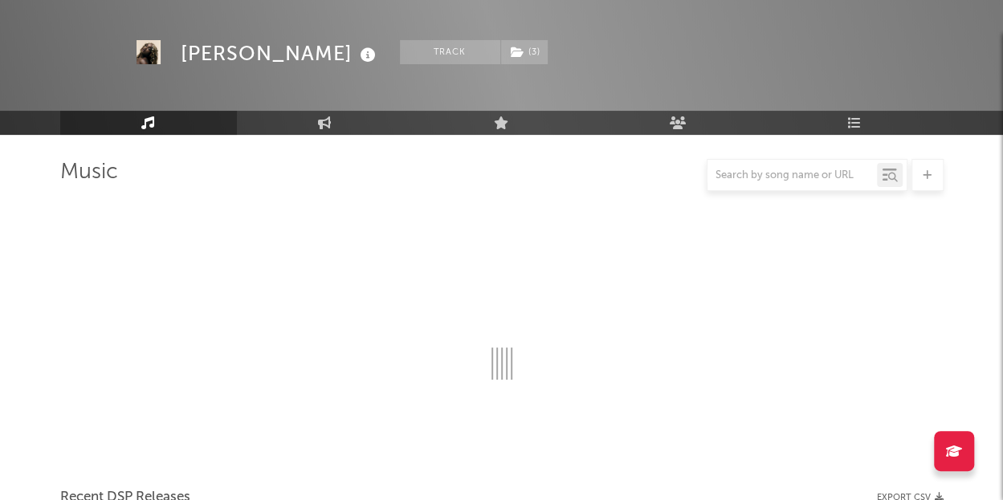
scroll to position [303, 0]
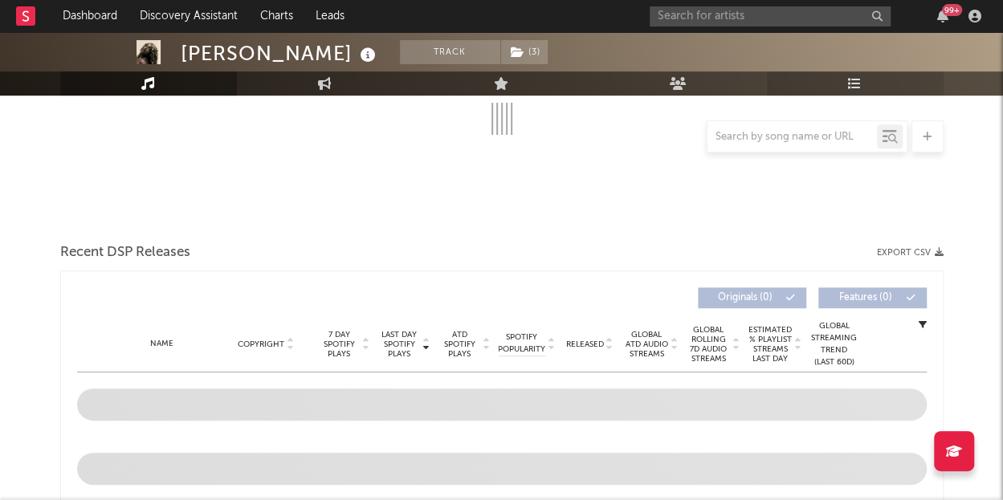
click at [858, 79] on icon at bounding box center [855, 83] width 14 height 13
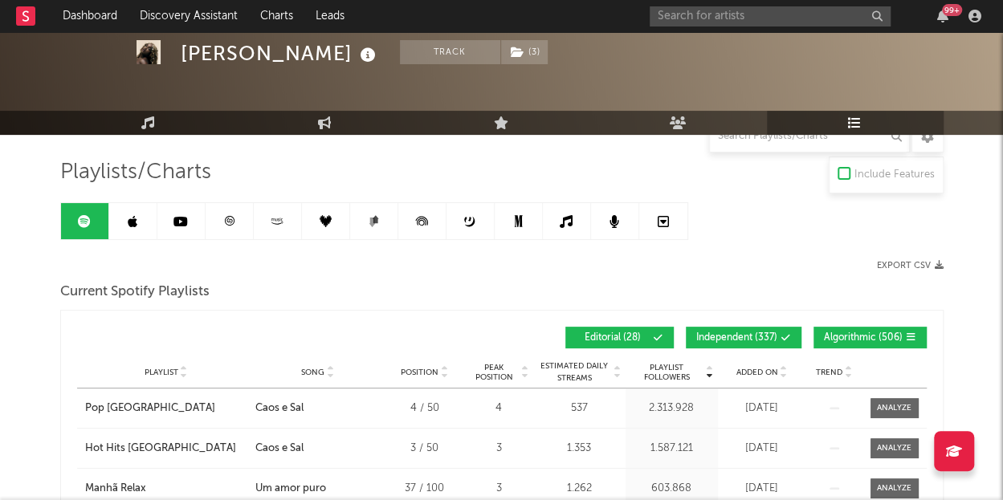
scroll to position [161, 0]
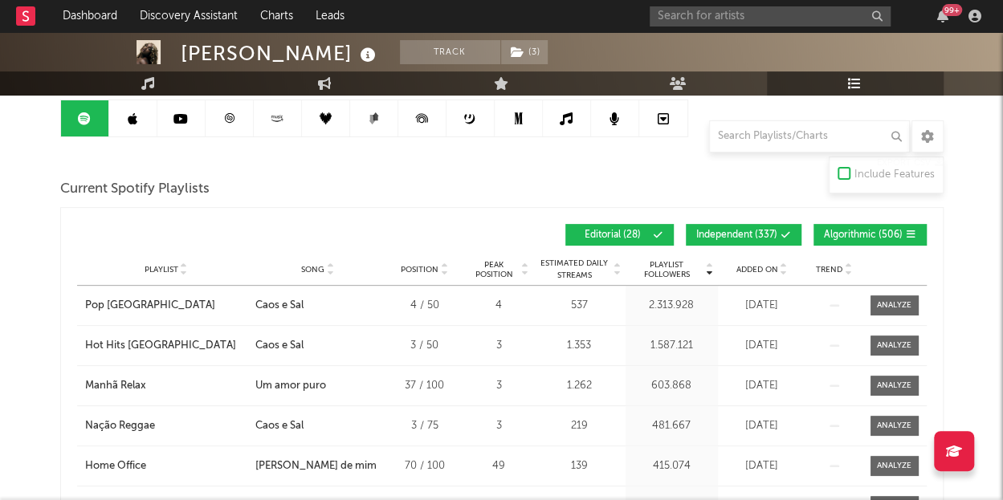
click at [729, 234] on span "Independent ( 337 )" at bounding box center [737, 236] width 81 height 10
click at [853, 243] on button "Algorithmic ( 506 )" at bounding box center [870, 235] width 113 height 22
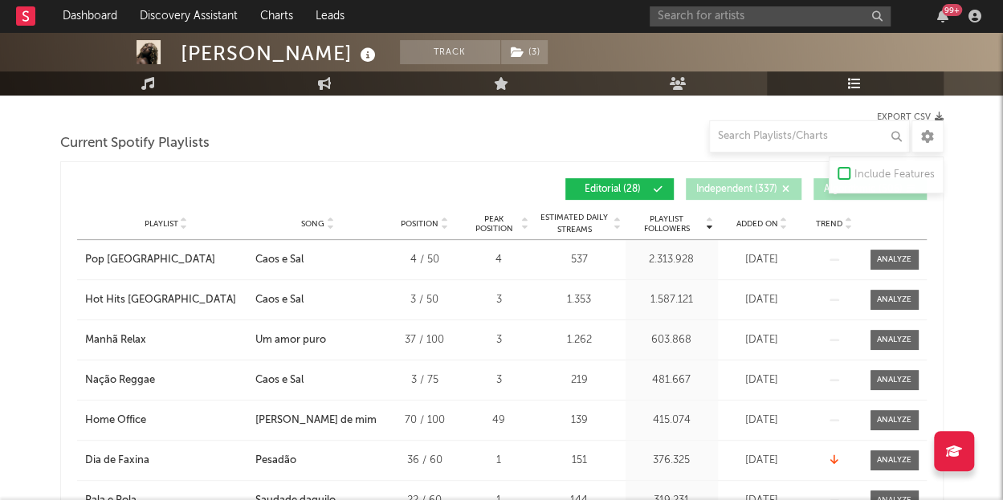
scroll to position [241, 0]
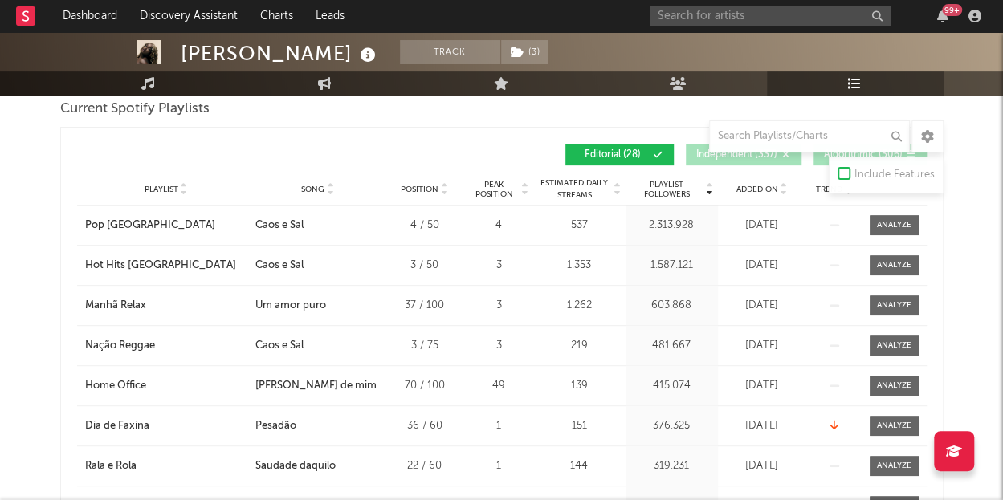
drag, startPoint x: 757, startPoint y: 193, endPoint x: 736, endPoint y: 194, distance: 20.9
click at [754, 200] on div "Playlist City Song Position Peak Position Estimated Daily Streams Playlist Foll…" at bounding box center [502, 190] width 850 height 32
click at [754, 181] on div "Playlist City Song Position Peak Position Estimated Daily Streams Playlist Foll…" at bounding box center [502, 190] width 850 height 32
click at [766, 190] on span "Added On" at bounding box center [758, 190] width 42 height 10
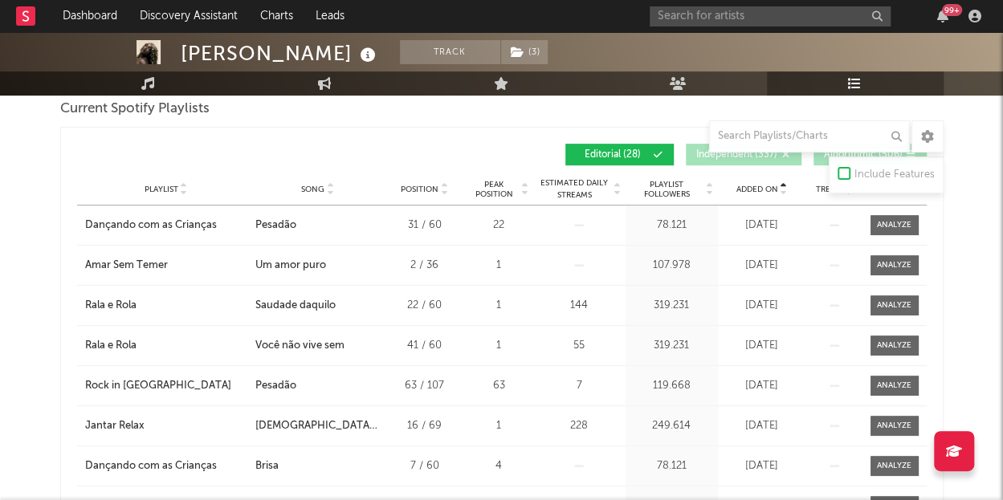
click at [766, 190] on span "Added On" at bounding box center [758, 190] width 42 height 10
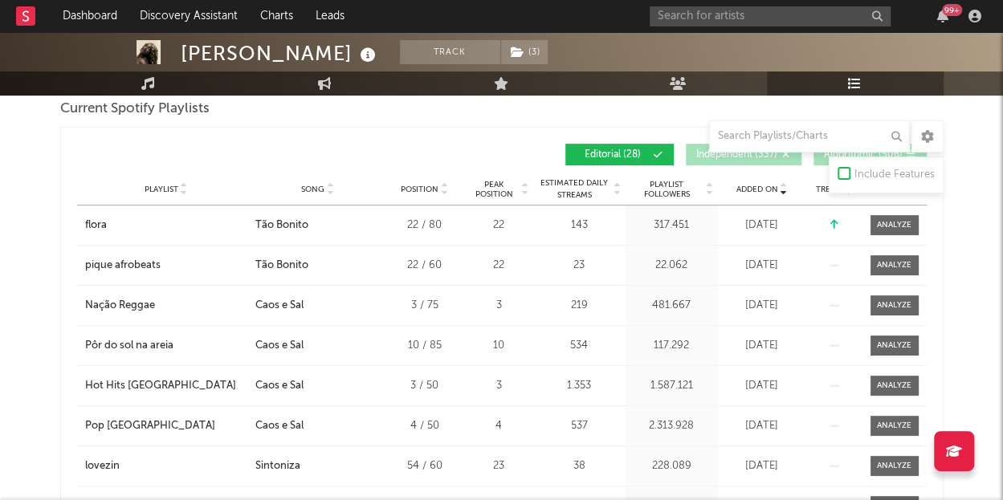
drag, startPoint x: 41, startPoint y: 182, endPoint x: 18, endPoint y: 176, distance: 24.2
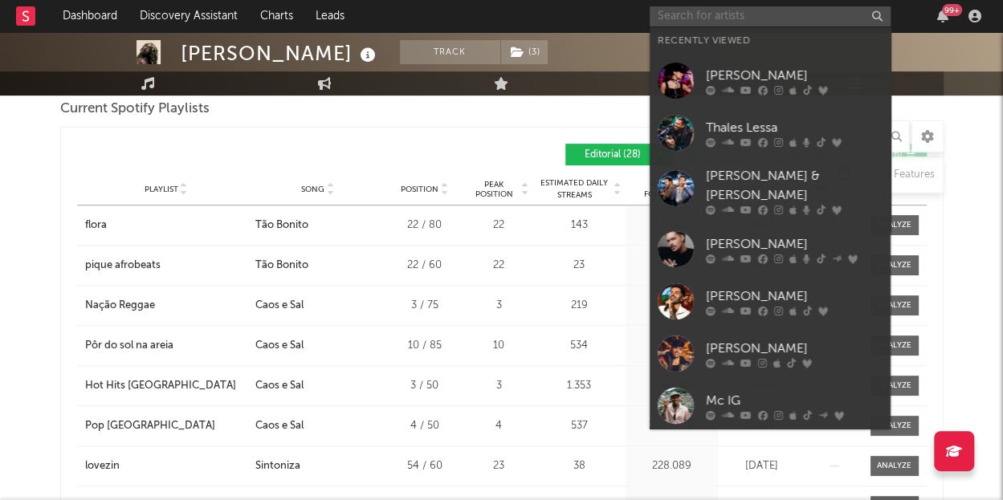
click at [750, 17] on input "text" at bounding box center [770, 16] width 241 height 20
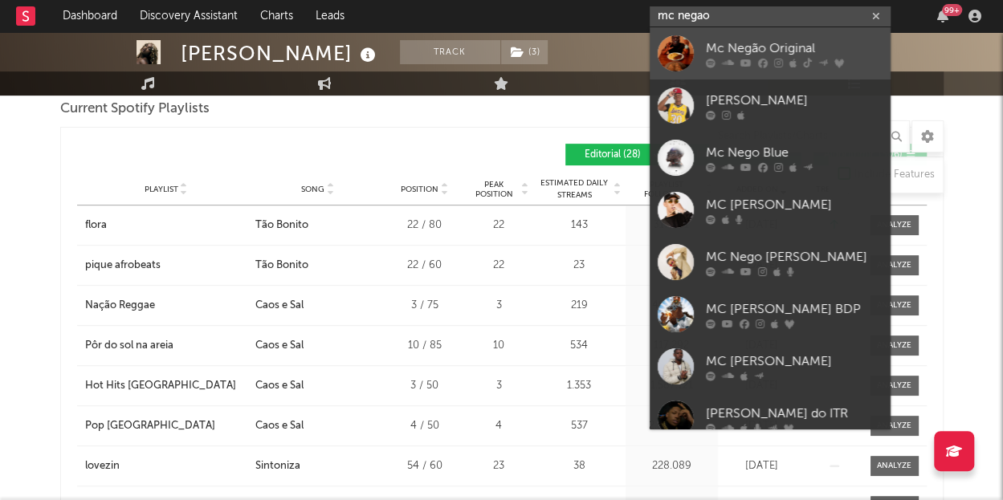
type input "mc negao"
click at [675, 59] on div at bounding box center [676, 53] width 36 height 36
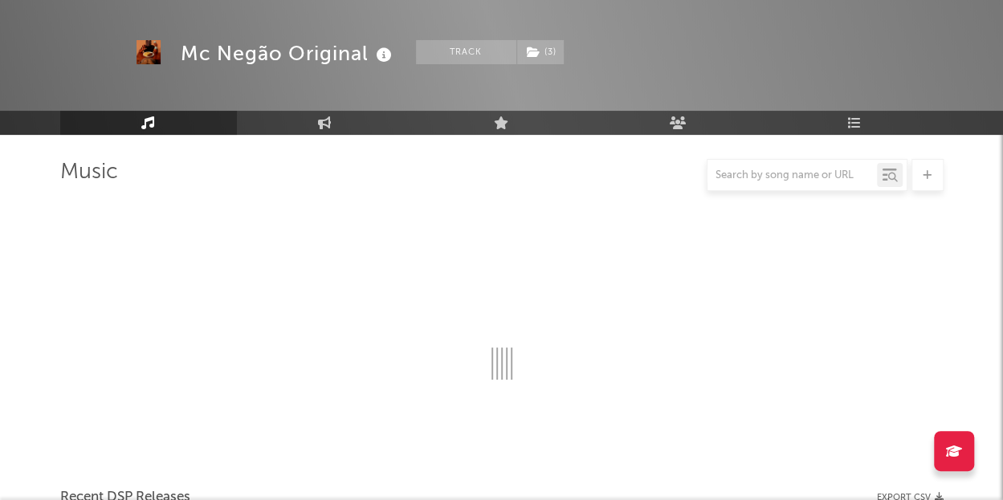
scroll to position [241, 0]
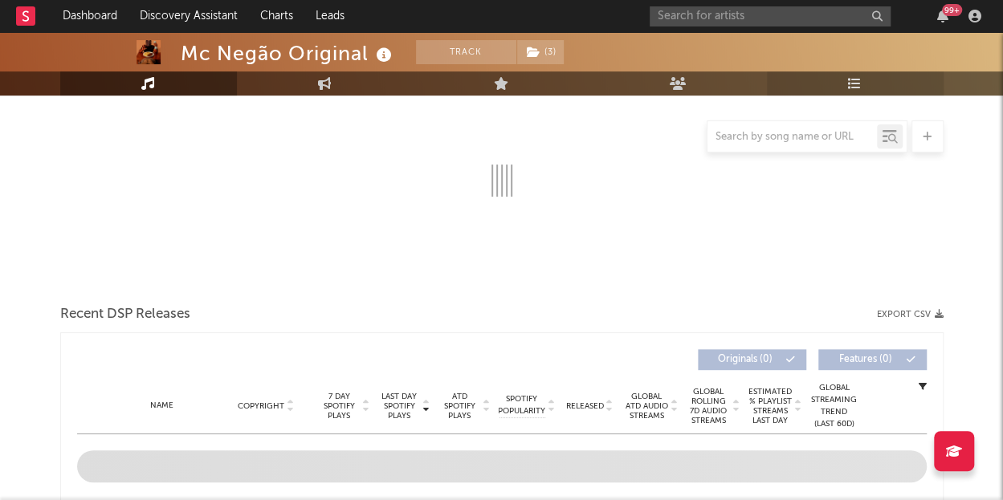
select select "6m"
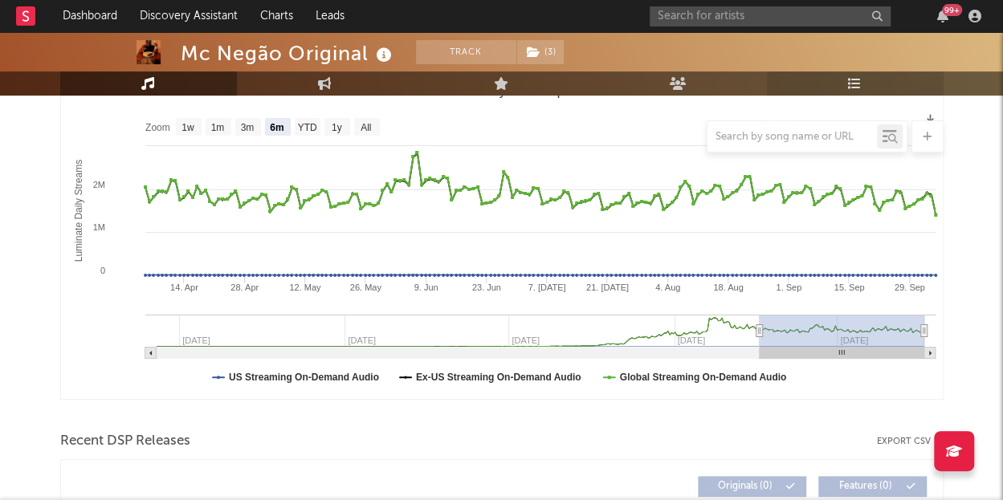
click at [862, 82] on link "Playlists/Charts" at bounding box center [855, 83] width 177 height 24
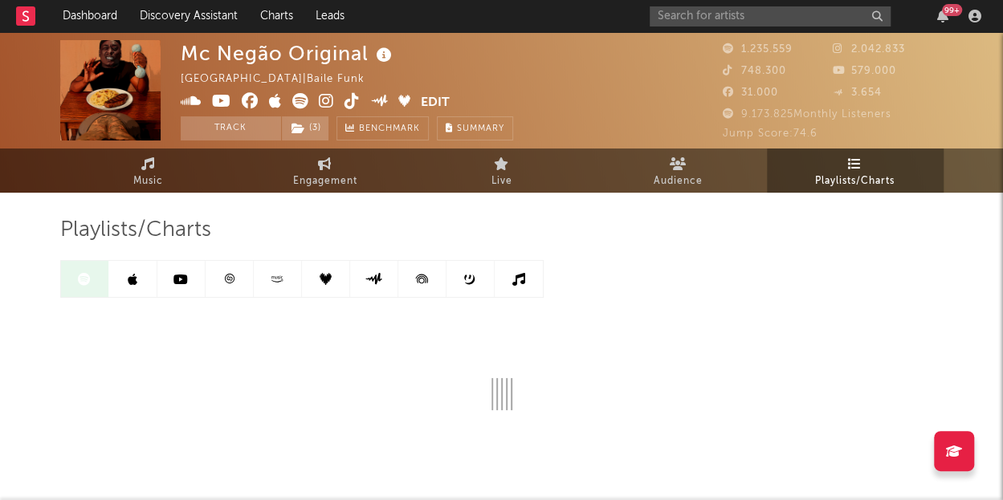
click at [183, 284] on icon at bounding box center [181, 279] width 14 height 13
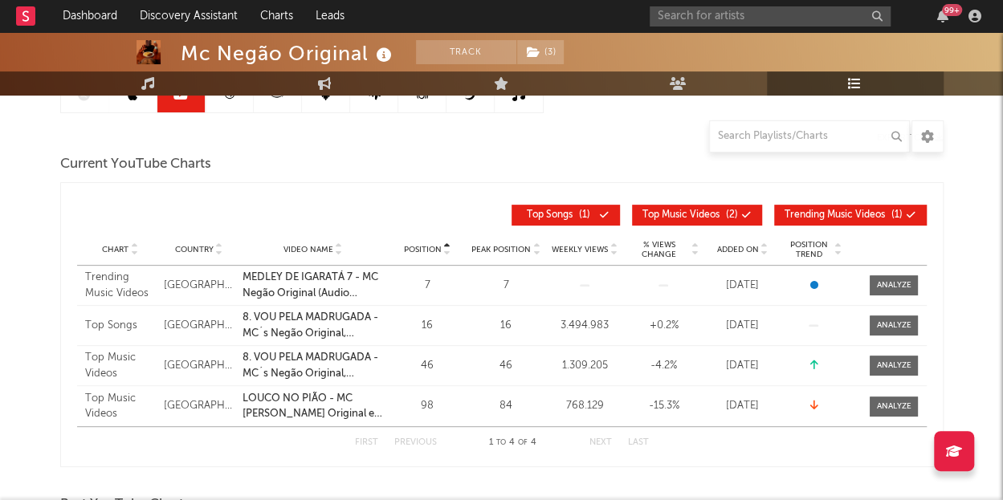
scroll to position [161, 0]
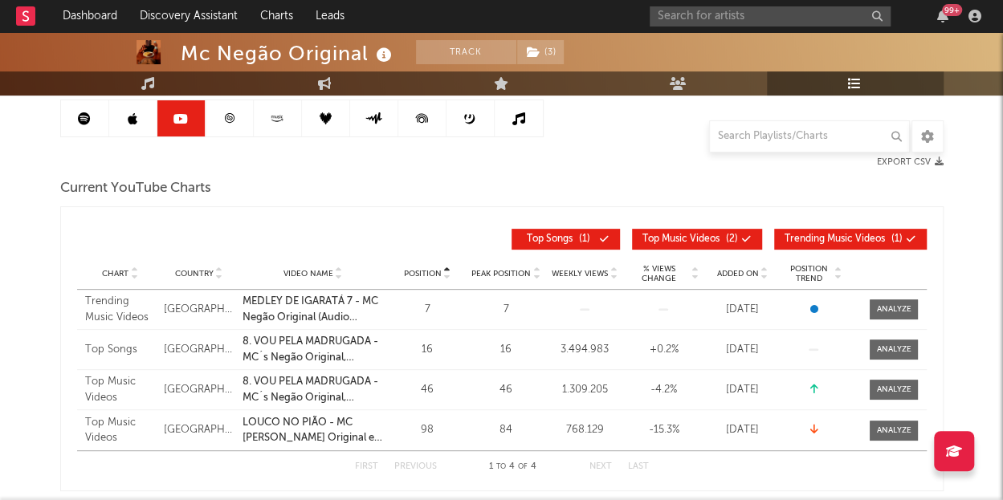
click at [720, 235] on span "Top Music Videos Top Videos ( 2 )" at bounding box center [691, 240] width 96 height 10
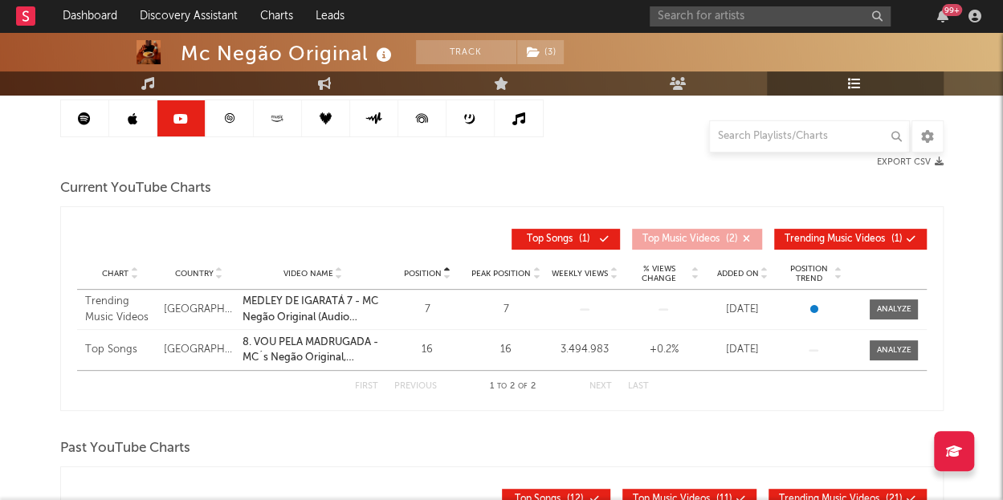
click at [659, 235] on span "Top Music Videos" at bounding box center [681, 240] width 77 height 10
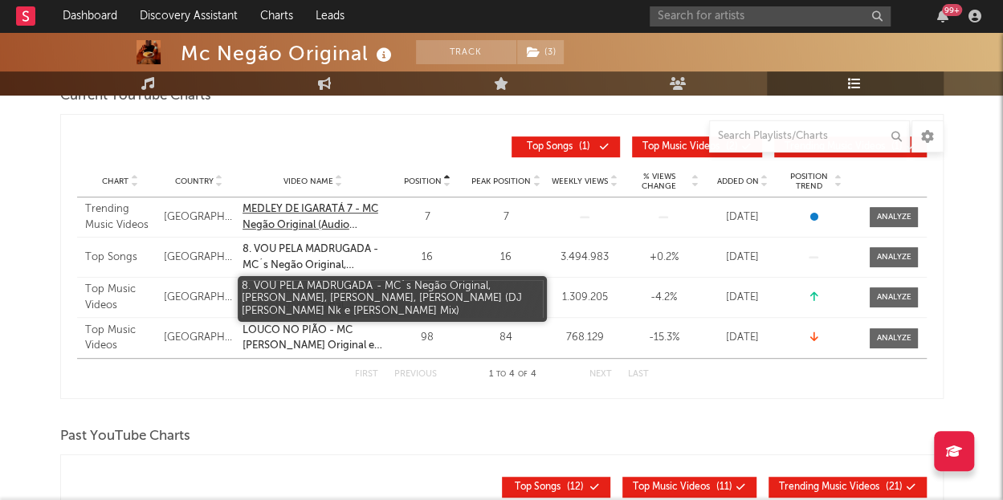
scroll to position [252, 0]
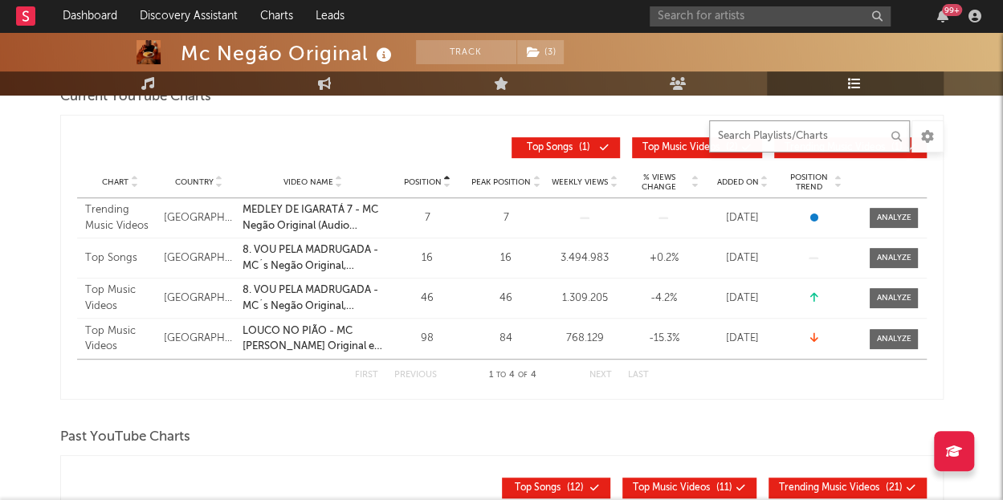
click at [768, 137] on input "text" at bounding box center [809, 137] width 201 height 32
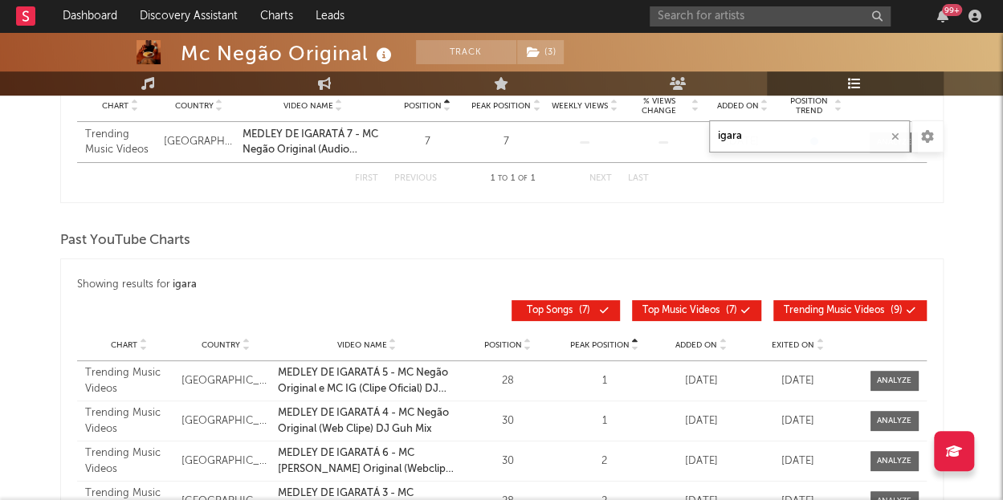
scroll to position [529, 0]
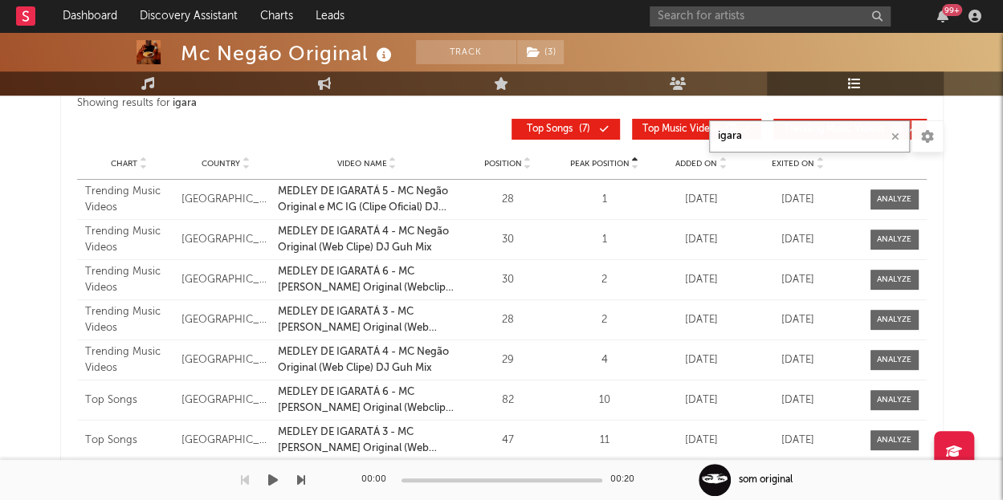
type input "igara"
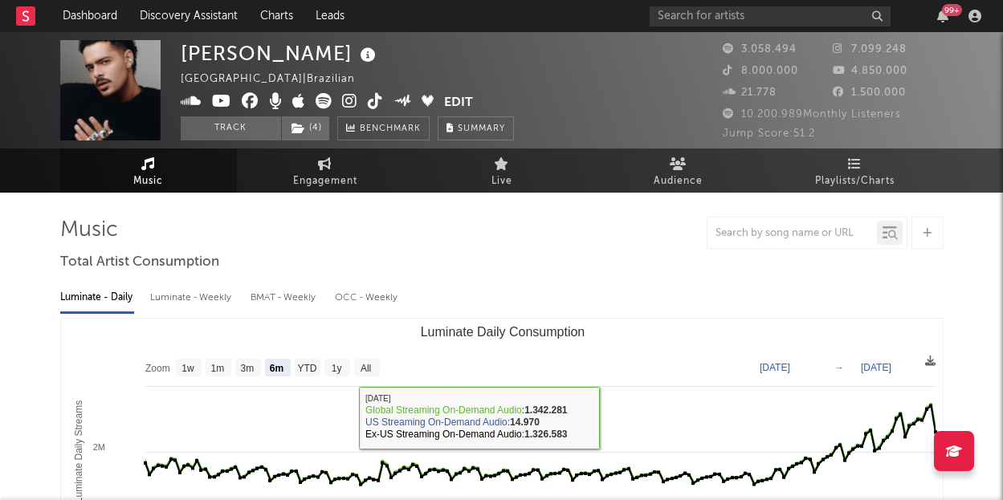
select select "6m"
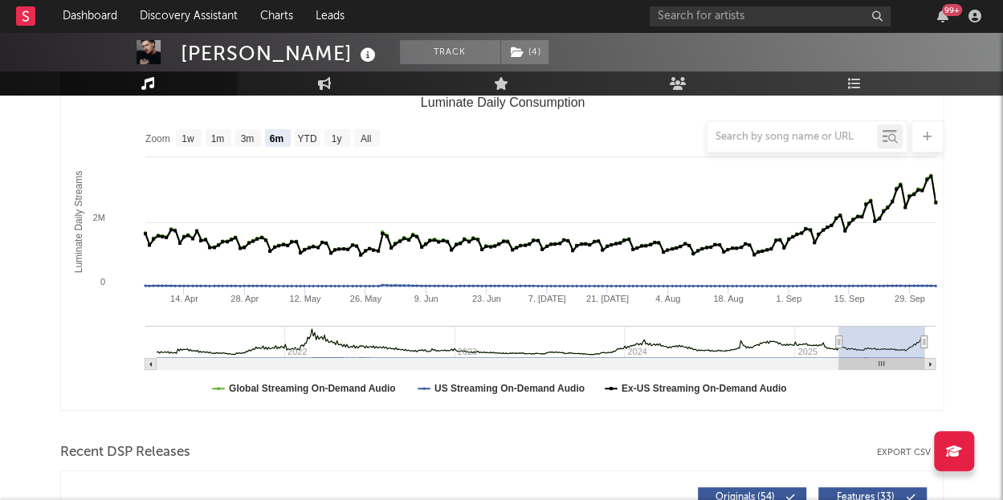
scroll to position [482, 0]
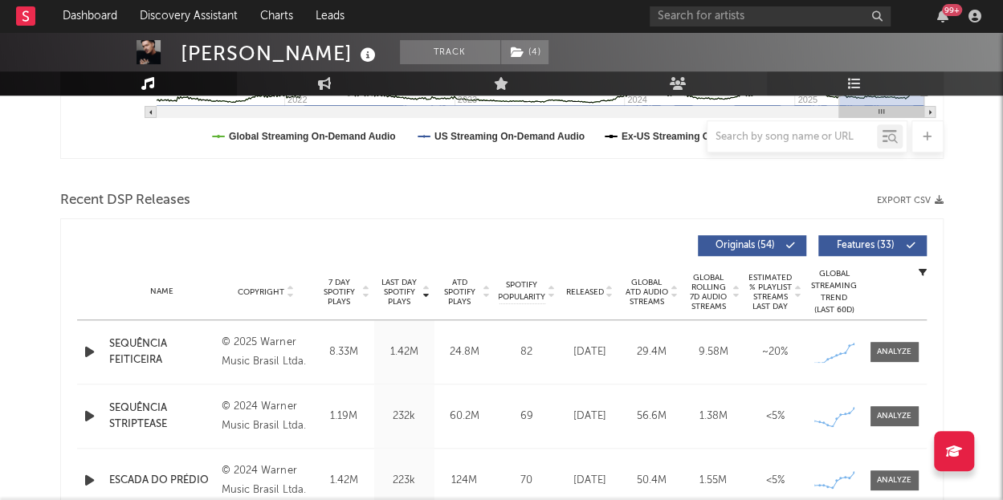
click at [866, 84] on link "Playlists/Charts" at bounding box center [855, 83] width 177 height 24
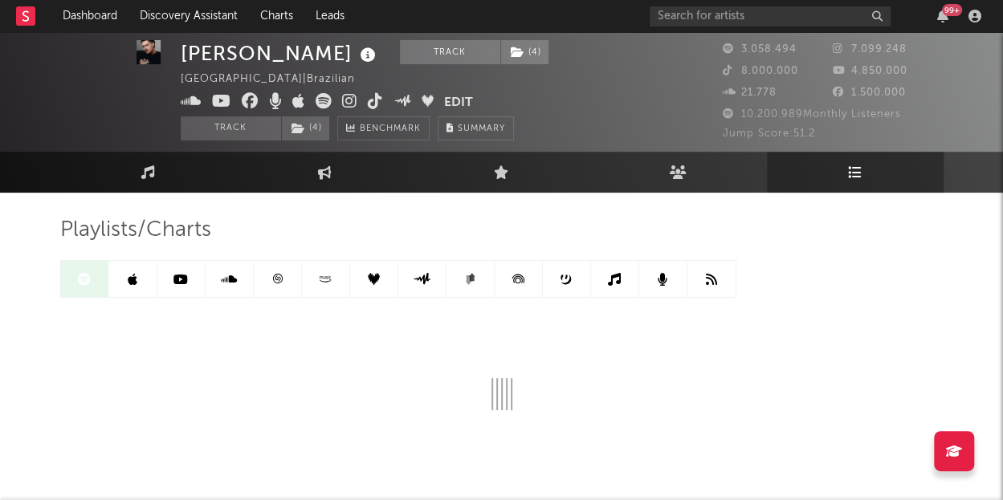
scroll to position [62, 0]
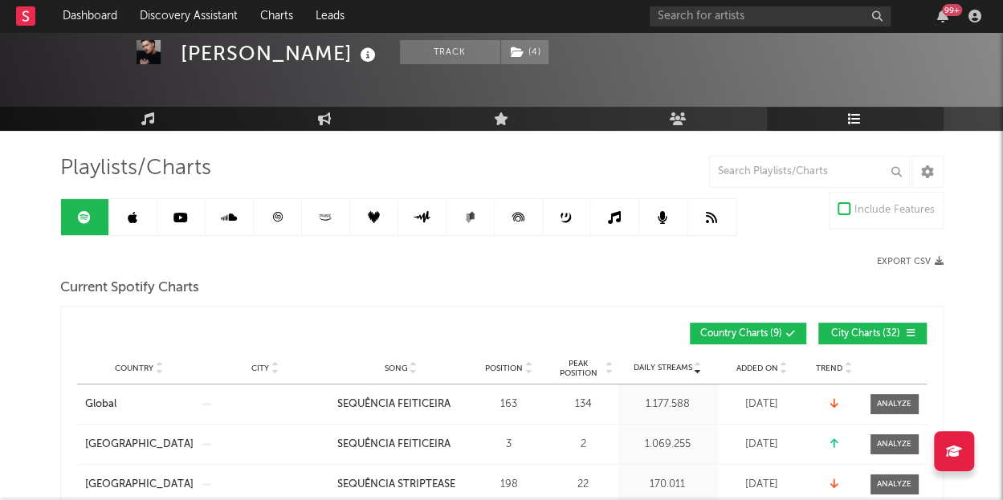
click at [841, 338] on button "City Charts ( 32 )" at bounding box center [873, 334] width 108 height 22
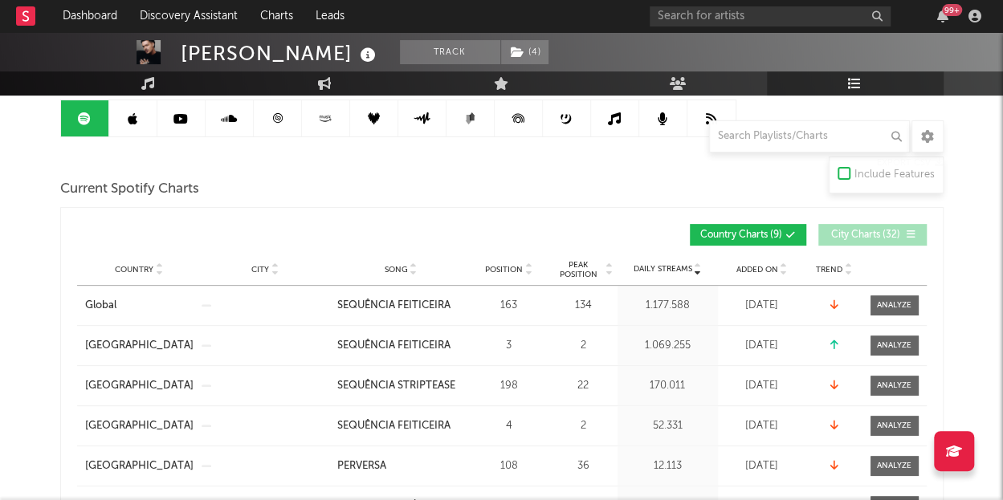
scroll to position [142, 0]
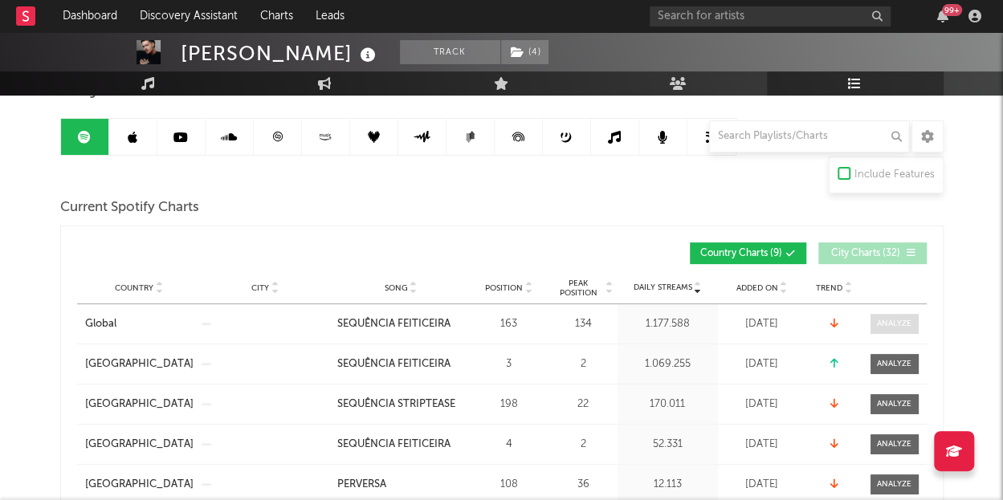
click at [879, 325] on div at bounding box center [894, 324] width 35 height 12
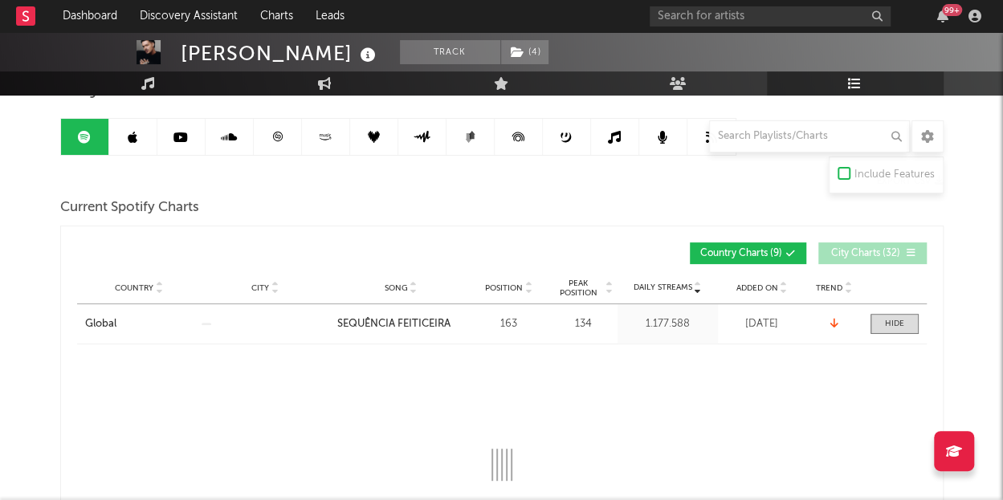
select select "1w"
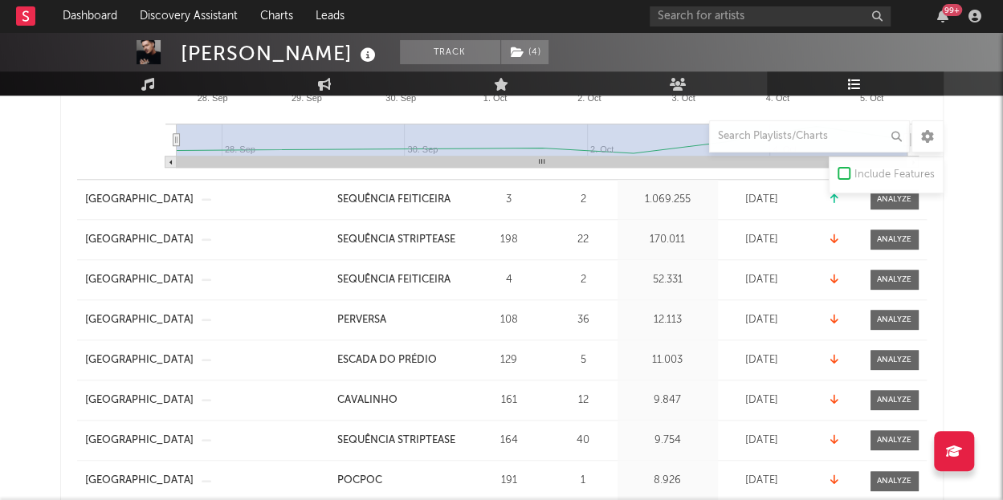
scroll to position [544, 0]
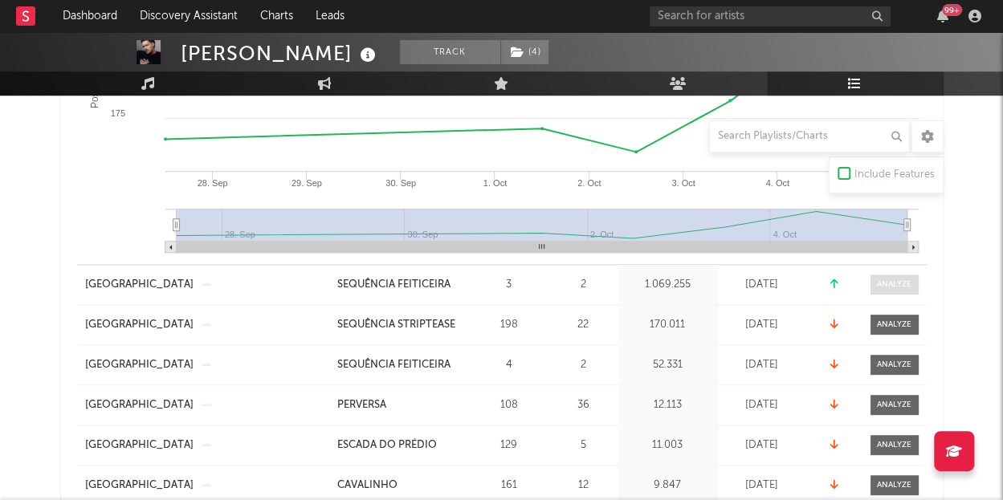
click at [914, 279] on span at bounding box center [895, 285] width 48 height 20
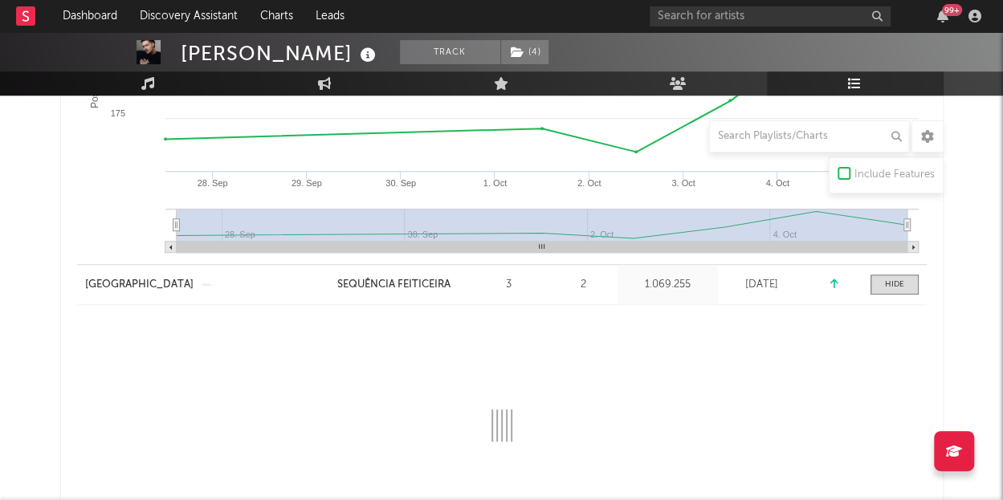
select select "1w"
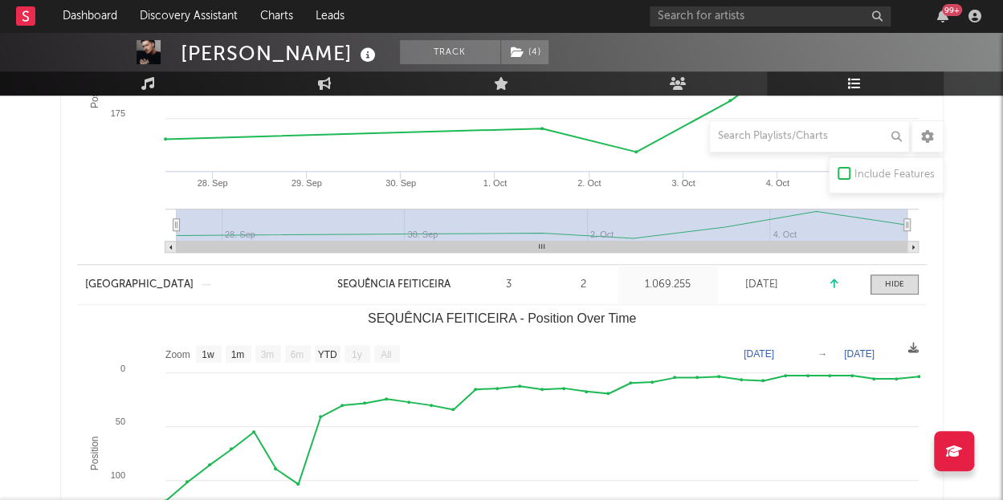
scroll to position [624, 0]
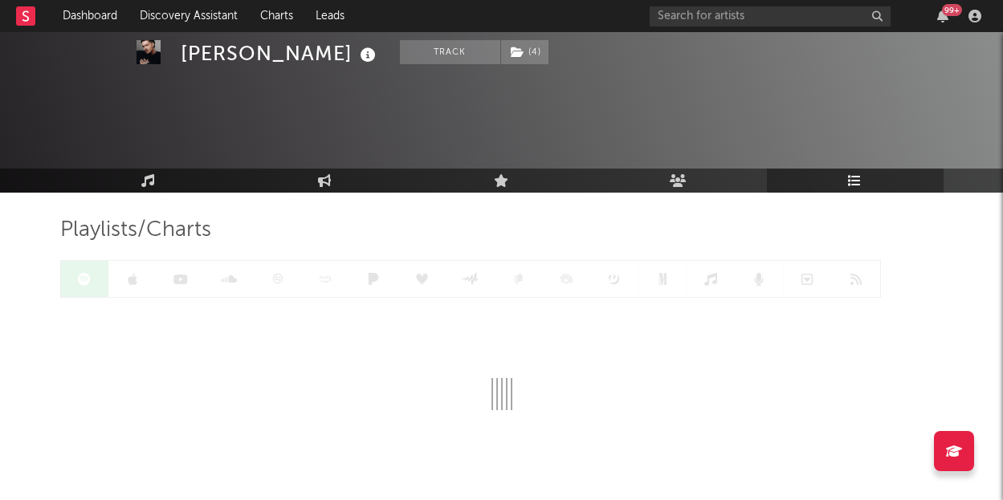
scroll to position [62, 0]
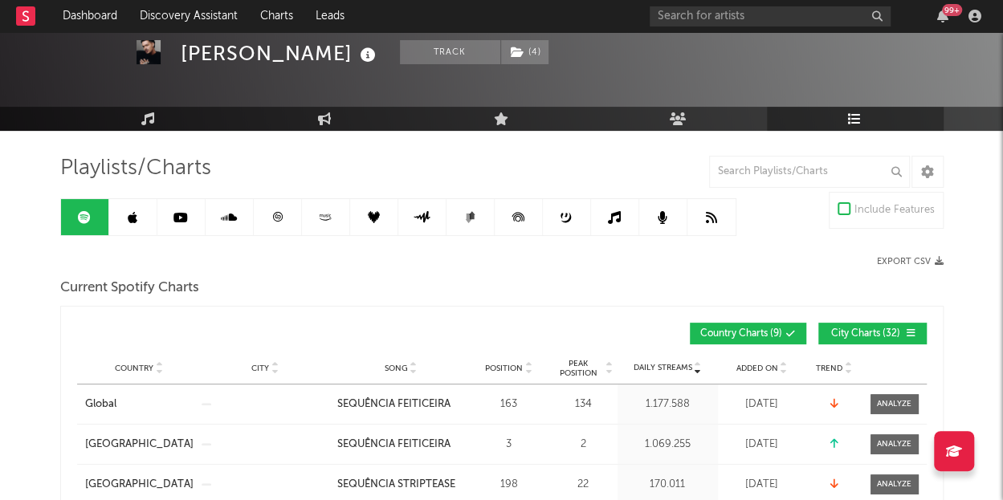
click at [856, 329] on span "City Charts ( 32 )" at bounding box center [866, 334] width 74 height 10
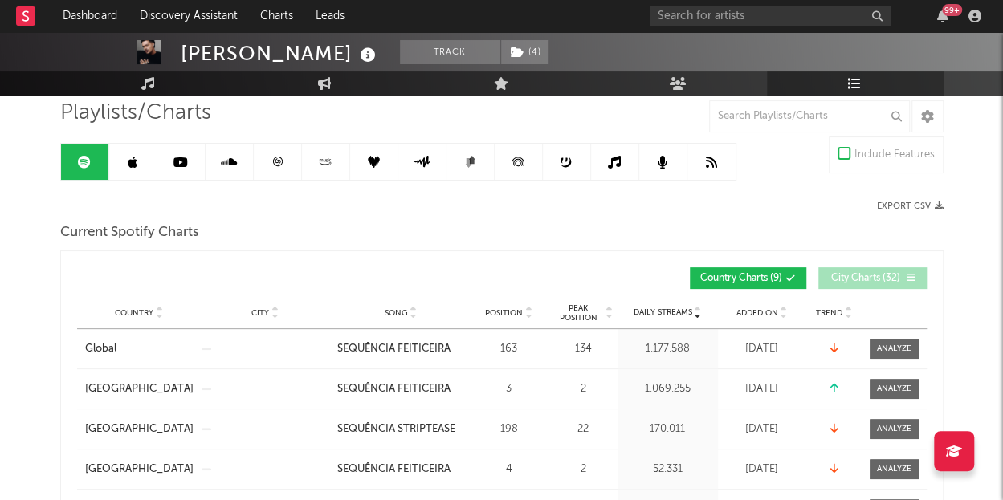
scroll to position [142, 0]
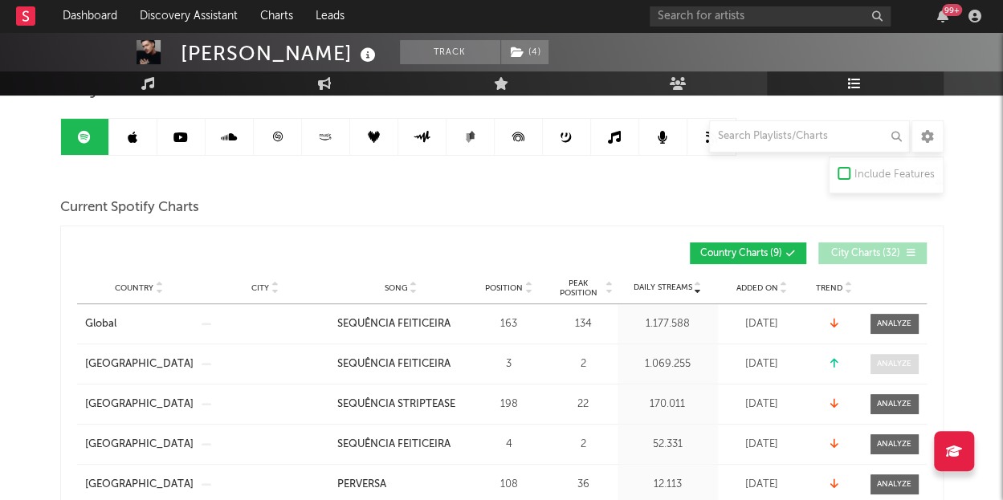
click at [890, 359] on div at bounding box center [894, 364] width 35 height 12
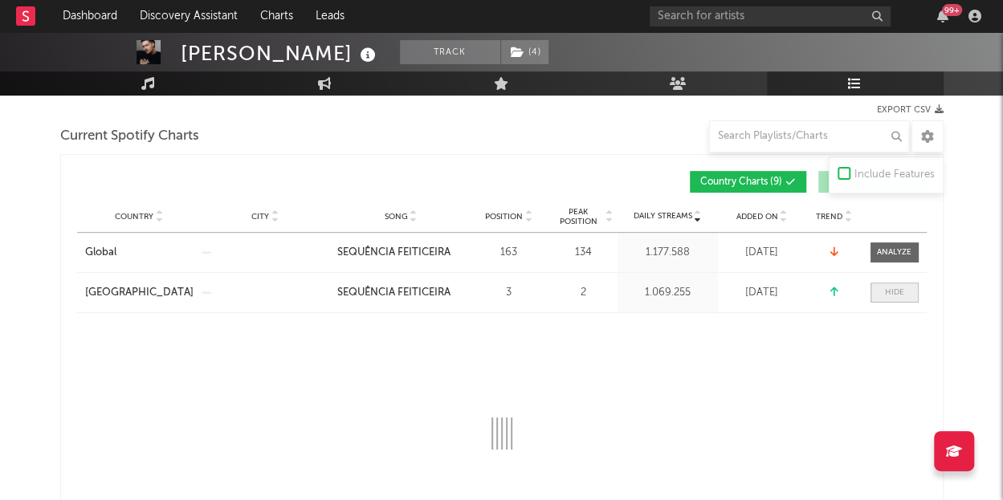
scroll to position [303, 0]
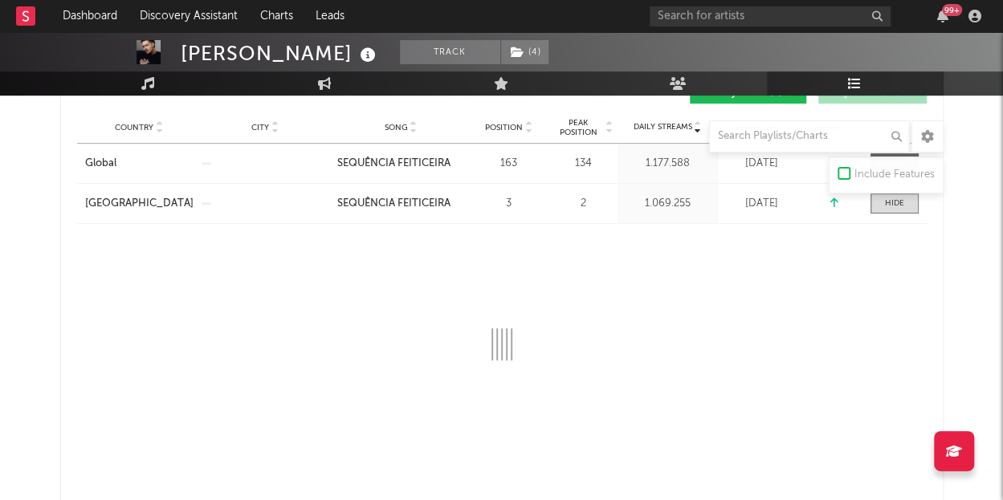
select select "1w"
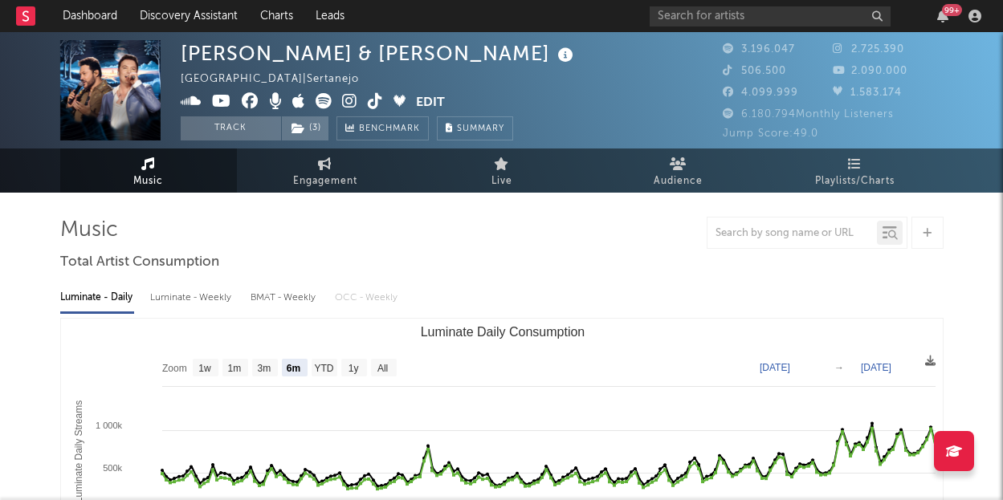
select select "6m"
click at [879, 163] on link "Playlists/Charts" at bounding box center [855, 171] width 177 height 44
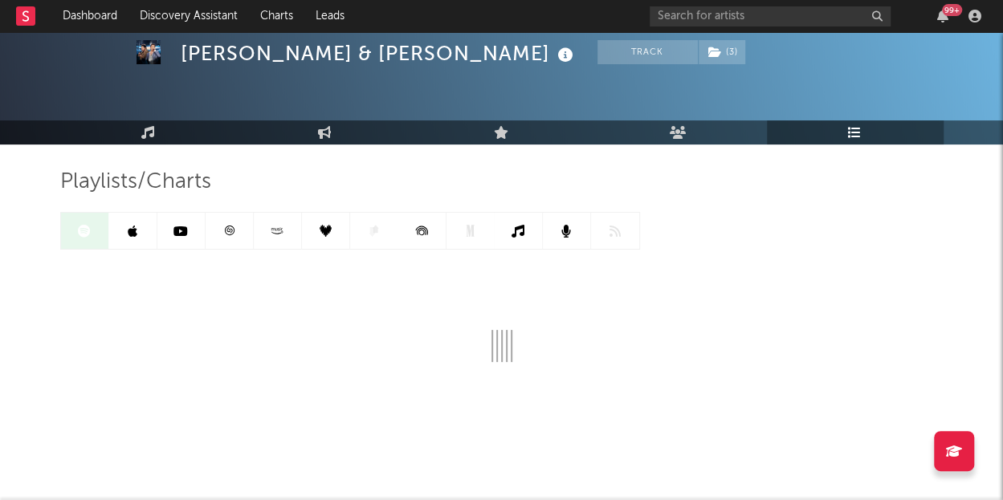
scroll to position [62, 0]
